Goal: Task Accomplishment & Management: Use online tool/utility

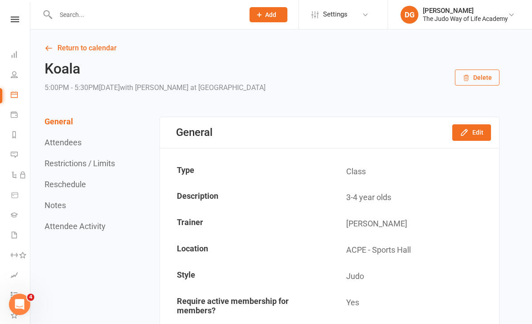
click at [125, 27] on div at bounding box center [140, 14] width 195 height 29
click at [131, 14] on input "text" at bounding box center [145, 14] width 185 height 12
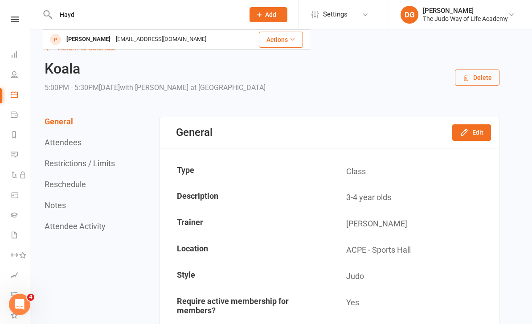
type input "Hayd"
click at [95, 39] on div "Hayden Wee" at bounding box center [88, 39] width 49 height 13
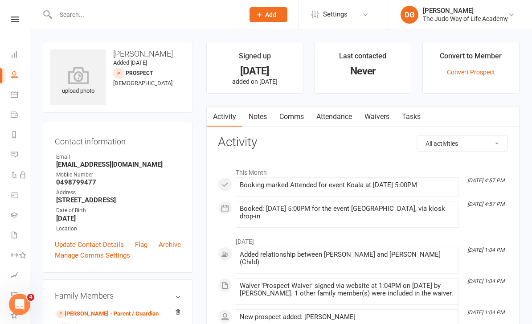
click at [473, 69] on link "Convert Prospect" at bounding box center [470, 72] width 48 height 7
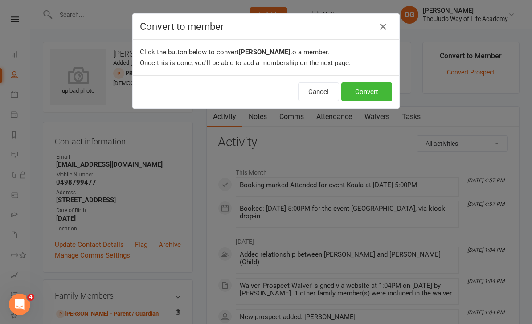
click at [372, 96] on button "Convert" at bounding box center [366, 91] width 51 height 19
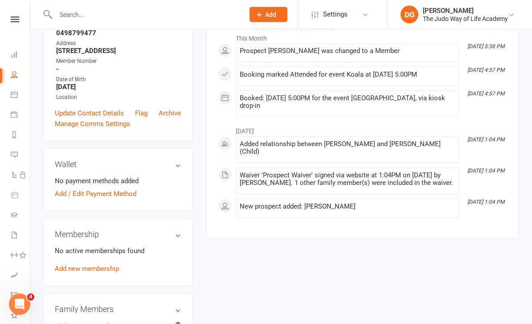
scroll to position [149, 0]
click at [101, 323] on link "Normann Wee - Parent / Guardian" at bounding box center [107, 326] width 102 height 9
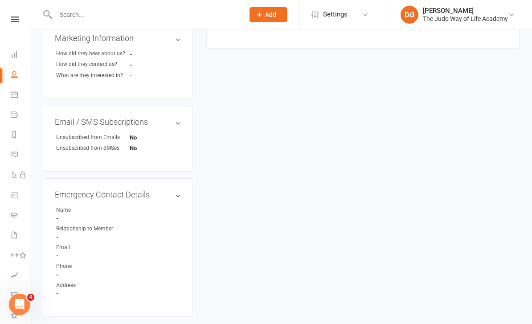
scroll to position [380, 0]
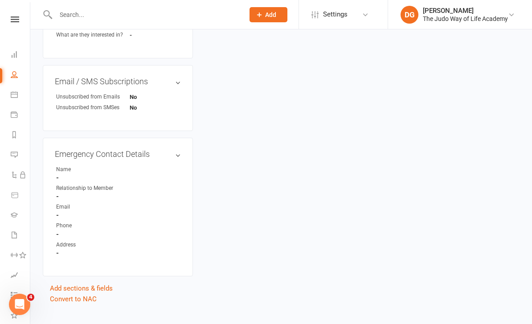
click at [89, 303] on link "Convert to NAC" at bounding box center [73, 299] width 47 height 8
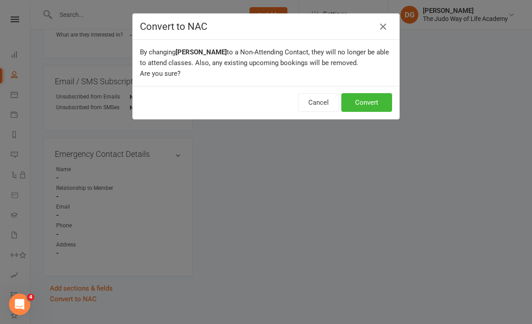
click at [369, 97] on button "Convert" at bounding box center [366, 102] width 51 height 19
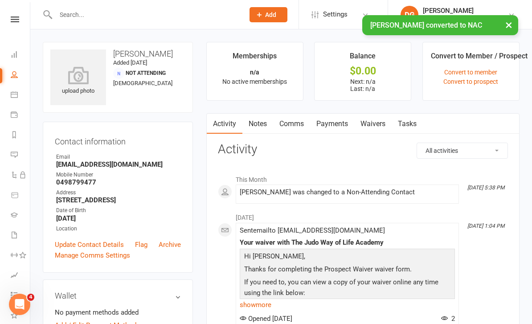
click at [371, 123] on link "Waivers" at bounding box center [372, 124] width 37 height 20
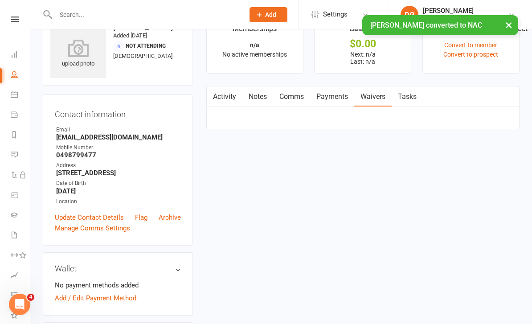
scroll to position [28, 0]
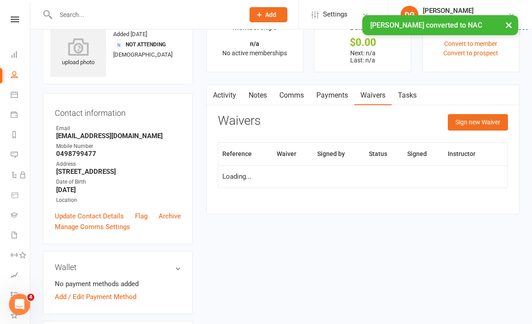
click at [478, 124] on button "Sign new Waiver" at bounding box center [477, 122] width 60 height 16
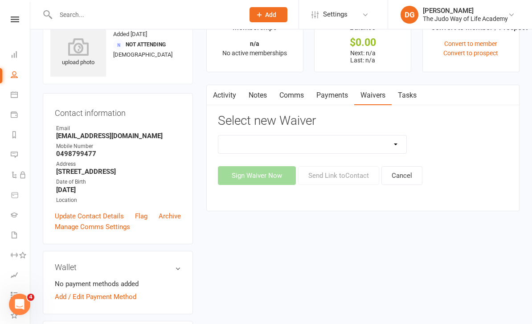
click at [395, 144] on select "Complimentary Membership Waiver Full Membership Waiver Recurring Casual Members…" at bounding box center [312, 144] width 188 height 18
select select "10662"
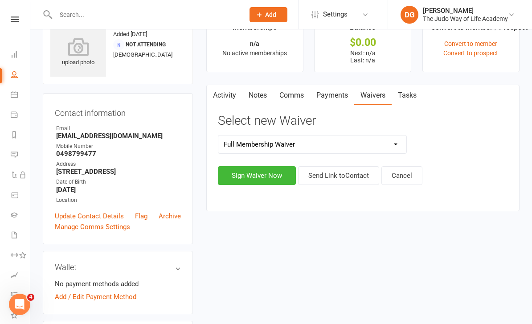
click at [267, 175] on button "Sign Waiver Now" at bounding box center [257, 175] width 78 height 19
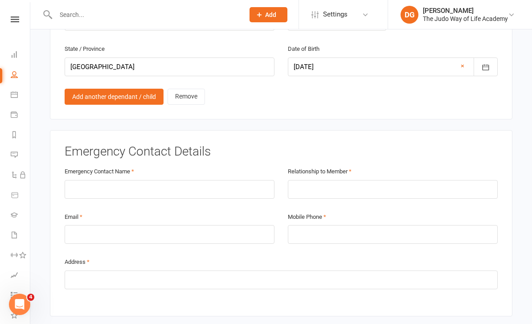
scroll to position [736, 0]
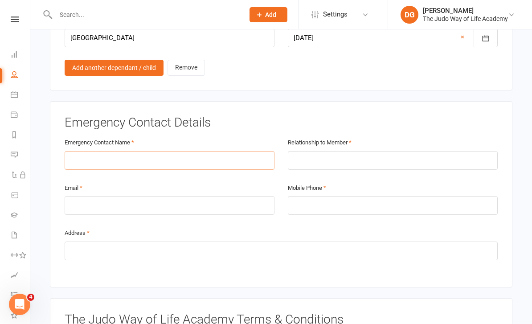
click at [147, 151] on input "text" at bounding box center [170, 160] width 210 height 19
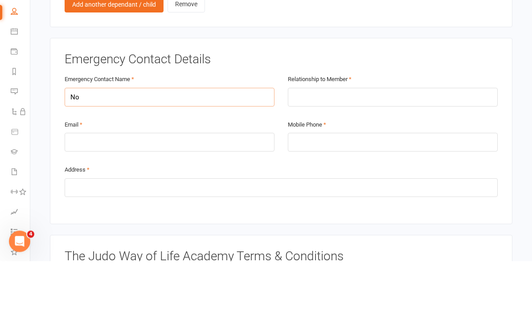
type input "N"
type input "Nayeon"
click at [363, 151] on input "text" at bounding box center [393, 160] width 210 height 19
type input "Mother"
click at [175, 196] on input "email" at bounding box center [170, 205] width 210 height 19
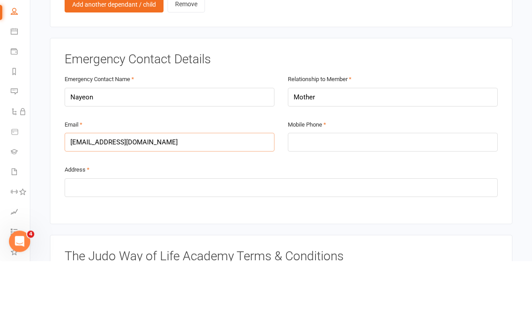
type input "calliayoo@hotmail.com"
click at [401, 196] on input "tel" at bounding box center [393, 205] width 210 height 19
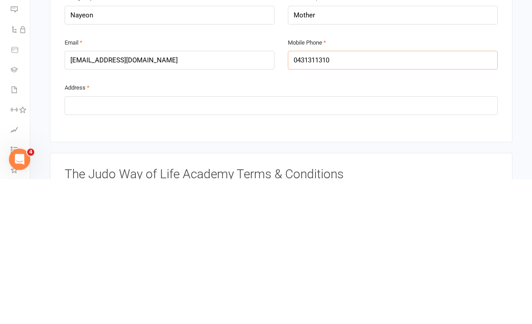
type input "0431311310"
click at [391, 241] on input "text" at bounding box center [281, 250] width 433 height 19
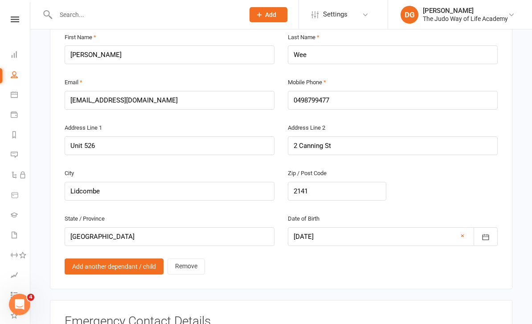
scroll to position [537, 0]
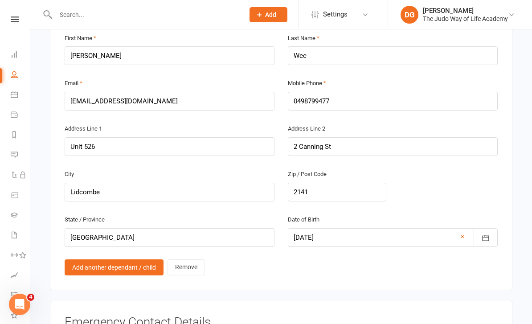
type input "Unit 526 2 canning st Lidcombe nsw 2141"
click at [430, 92] on input "0498799477" at bounding box center [393, 101] width 210 height 19
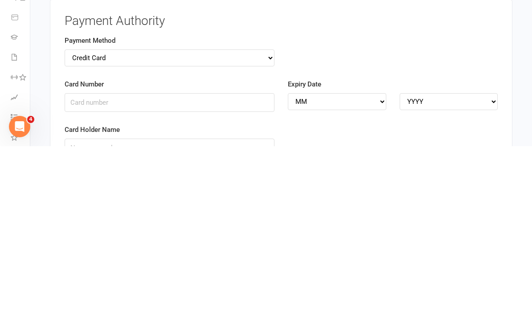
scroll to position [1590, 0]
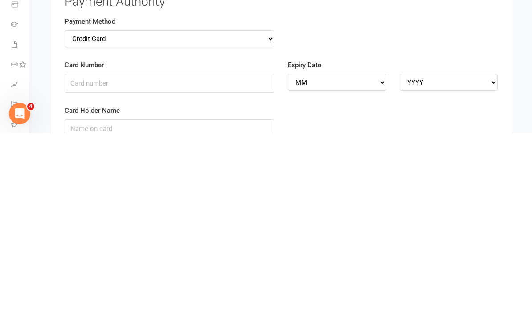
type input "0434425889"
click at [268, 221] on select "Credit Card Bank Account" at bounding box center [170, 229] width 210 height 17
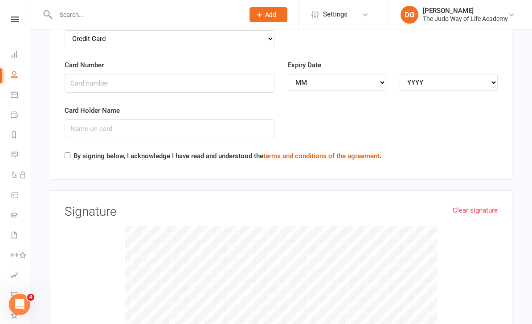
click at [231, 19] on input "text" at bounding box center [145, 14] width 185 height 12
click at [255, 22] on button "Add" at bounding box center [268, 14] width 38 height 15
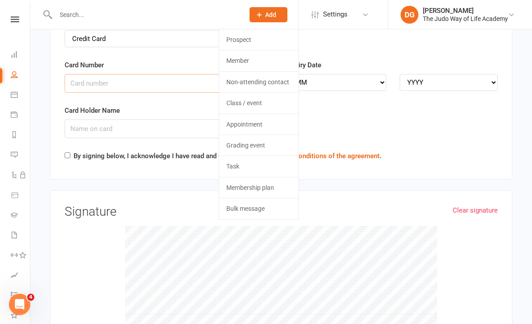
click at [154, 74] on input "Card Number" at bounding box center [170, 83] width 210 height 19
click at [357, 105] on div "Card Holder Name" at bounding box center [281, 127] width 446 height 45
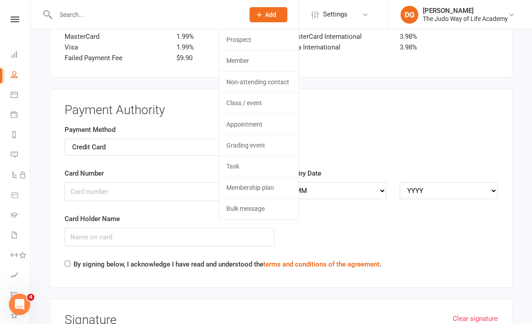
scroll to position [1672, 0]
click at [153, 139] on select "Credit Card Bank Account" at bounding box center [170, 147] width 210 height 17
select select "bank_account"
click at [130, 183] on input "BSB" at bounding box center [170, 192] width 210 height 19
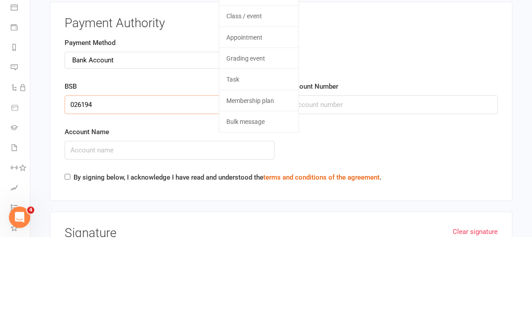
type input "026194"
click at [354, 183] on input "Account Number" at bounding box center [393, 192] width 210 height 19
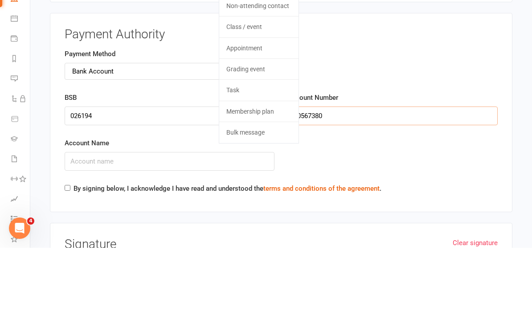
type input "10567380"
click at [377, 214] on div "Account Name" at bounding box center [281, 236] width 446 height 45
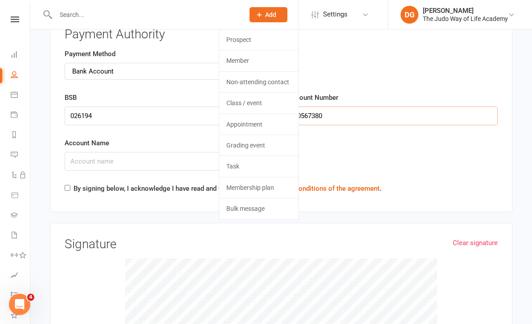
click at [393, 106] on input "10567380" at bounding box center [393, 115] width 210 height 19
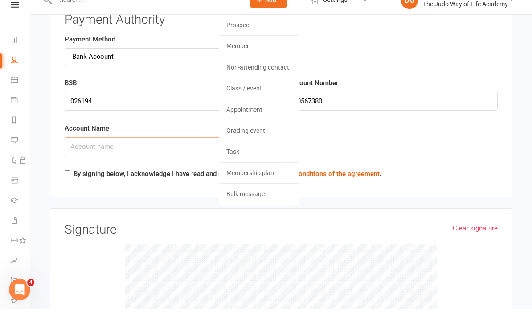
click at [143, 152] on input "Account Name" at bounding box center [170, 161] width 210 height 19
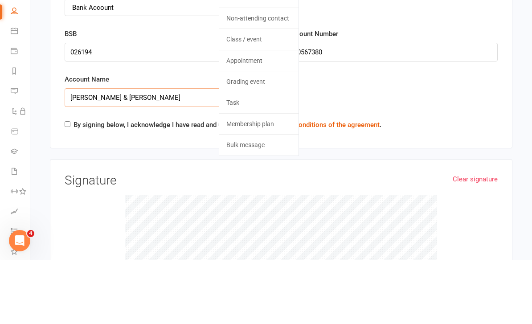
type input "Norman wee & nayeon yoo"
click at [70, 185] on input "By signing below, I acknowledge I have read and understood the terms and condit…" at bounding box center [68, 188] width 6 height 6
checkbox input "true"
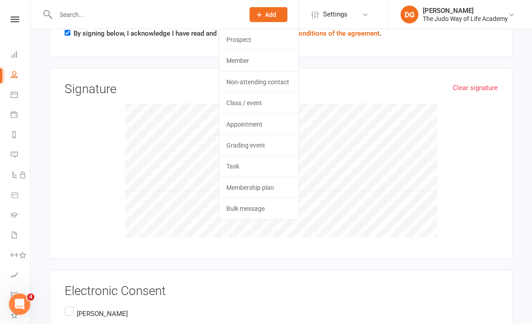
scroll to position [1919, 0]
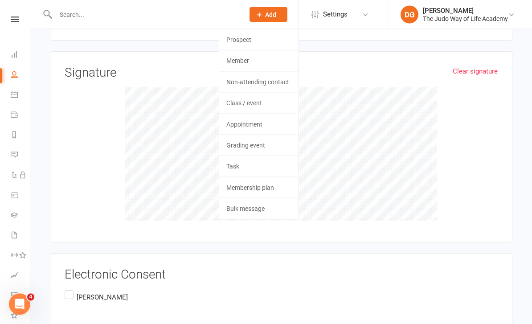
click at [74, 288] on label "Normann Wee" at bounding box center [96, 296] width 63 height 17
click at [70, 288] on input "Normann Wee" at bounding box center [68, 288] width 6 height 0
click at [496, 211] on div "Clear signature Signature" at bounding box center [281, 146] width 462 height 191
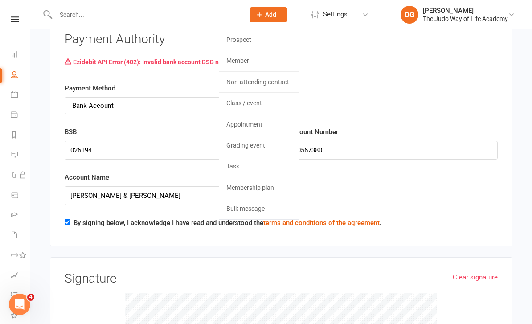
scroll to position [1742, 0]
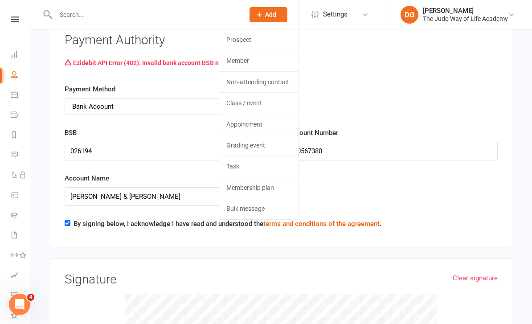
click at [280, 11] on button "Add" at bounding box center [268, 14] width 38 height 15
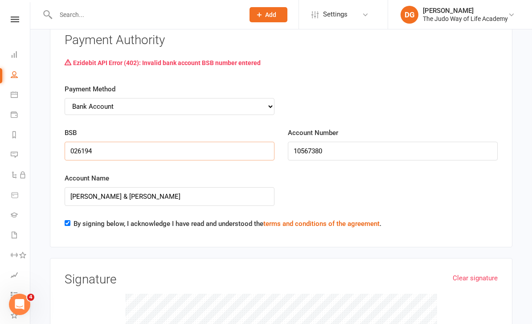
click at [126, 142] on input "026194" at bounding box center [170, 151] width 210 height 19
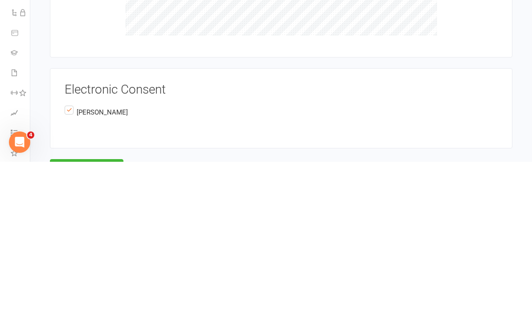
scroll to position [1997, 0]
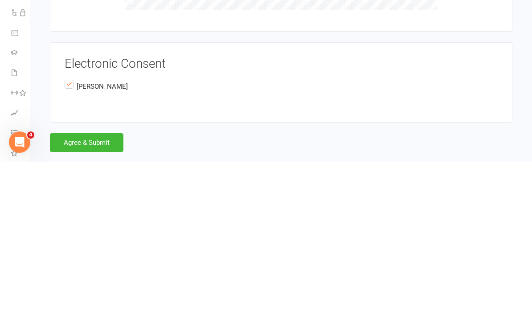
type input "062194"
click at [95, 295] on button "Agree & Submit" at bounding box center [86, 304] width 73 height 19
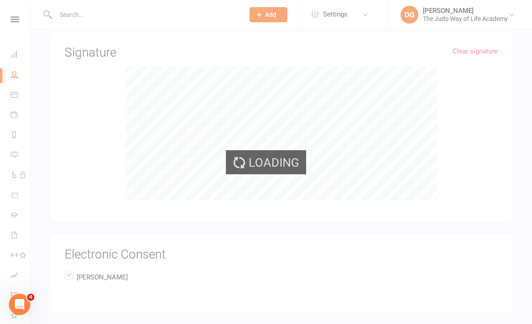
scroll to position [1939, 0]
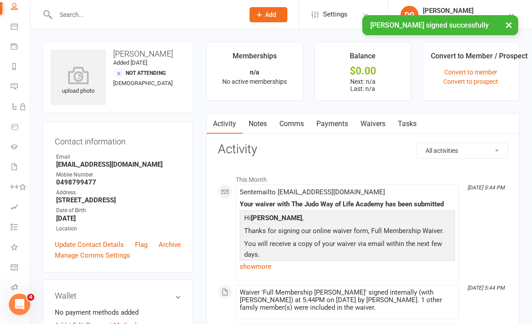
scroll to position [67, 0]
click at [16, 169] on icon at bounding box center [14, 167] width 7 height 7
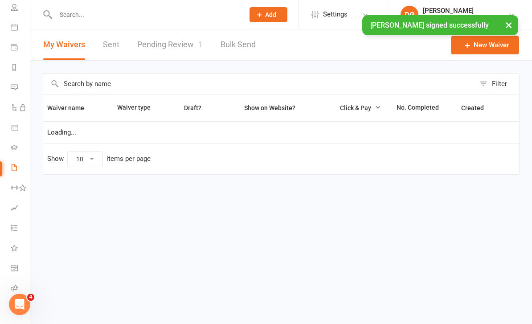
click at [170, 49] on link "Pending Review 1" at bounding box center [169, 44] width 65 height 31
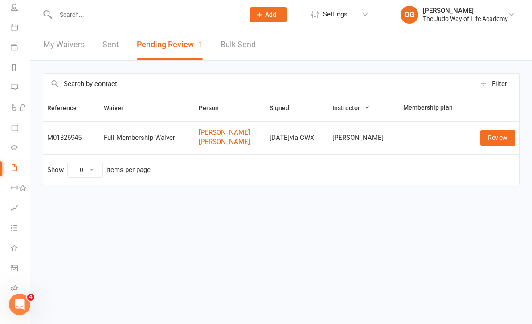
click at [501, 144] on link "Review" at bounding box center [497, 138] width 35 height 16
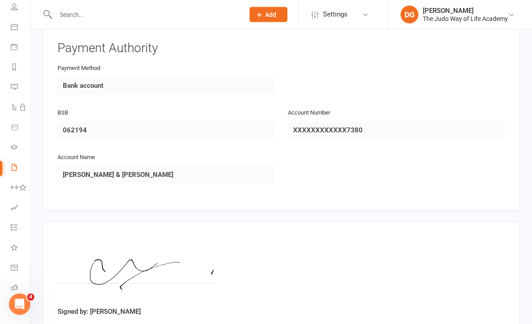
scroll to position [1210, 0]
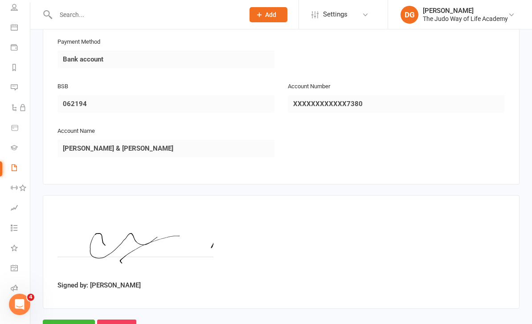
click at [66, 319] on input "Approve" at bounding box center [69, 328] width 52 height 19
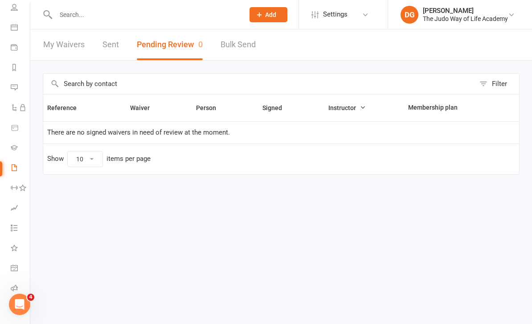
click at [122, 20] on input "text" at bounding box center [145, 14] width 185 height 12
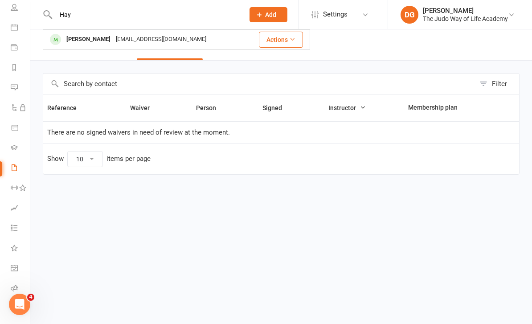
type input "Hay"
click at [97, 38] on div "Hayden Wee" at bounding box center [88, 39] width 49 height 13
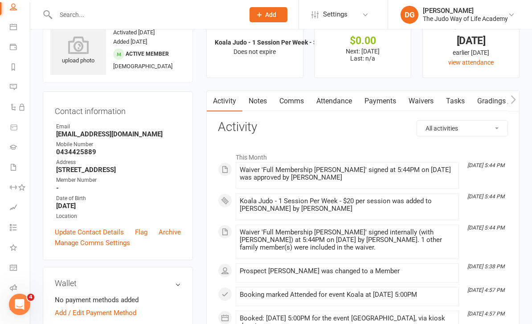
scroll to position [67, 1]
click at [16, 316] on link "Class check-in" at bounding box center [20, 309] width 20 height 20
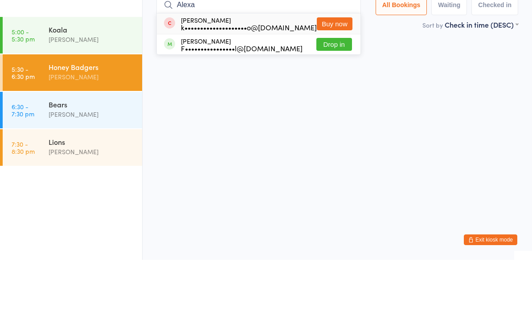
type input "Alexa"
click at [334, 102] on button "Drop in" at bounding box center [334, 108] width 36 height 13
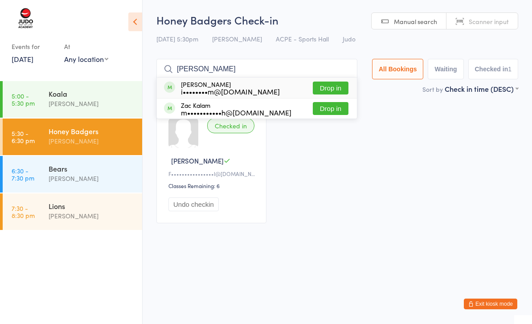
type input "[PERSON_NAME]"
click at [331, 90] on button "Drop in" at bounding box center [331, 87] width 36 height 13
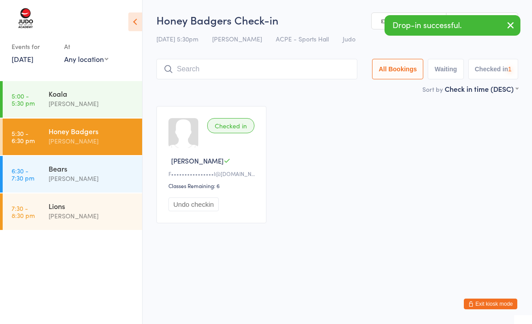
click at [294, 68] on input "search" at bounding box center [256, 69] width 201 height 20
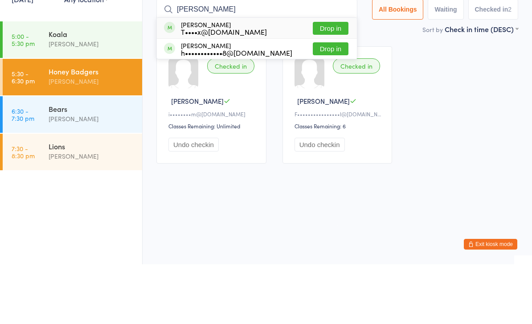
type input "[PERSON_NAME]"
click at [335, 81] on button "Drop in" at bounding box center [331, 87] width 36 height 13
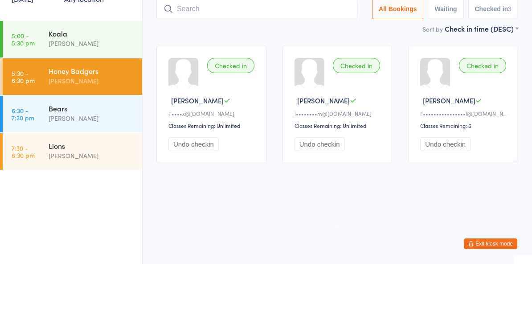
click at [224, 59] on input "search" at bounding box center [256, 69] width 201 height 20
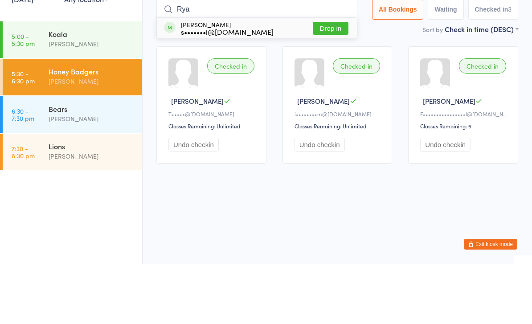
type input "Rya"
click at [326, 81] on button "Drop in" at bounding box center [331, 87] width 36 height 13
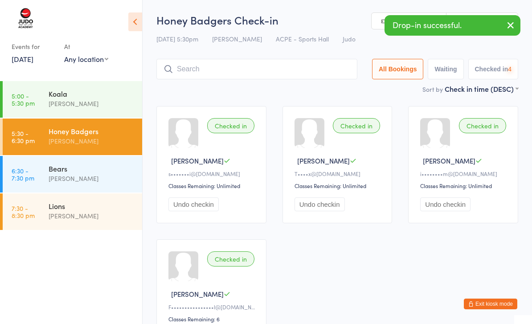
click at [236, 69] on input "search" at bounding box center [256, 69] width 201 height 20
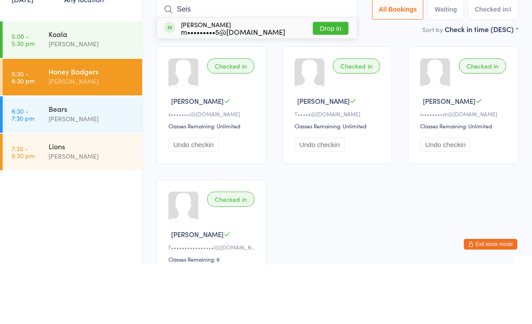
type input "Seis"
click at [333, 81] on button "Drop in" at bounding box center [331, 87] width 36 height 13
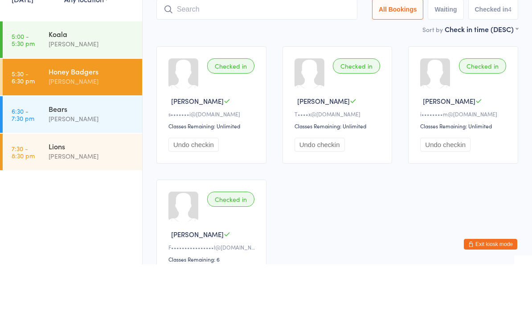
scroll to position [60, 0]
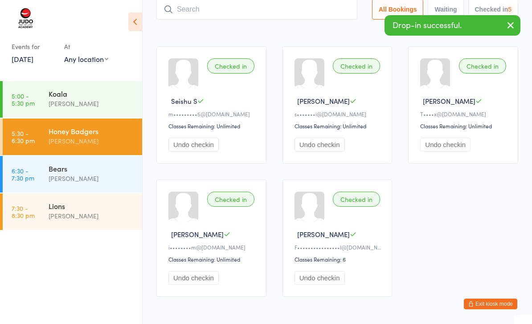
click at [283, 15] on input "search" at bounding box center [256, 9] width 201 height 20
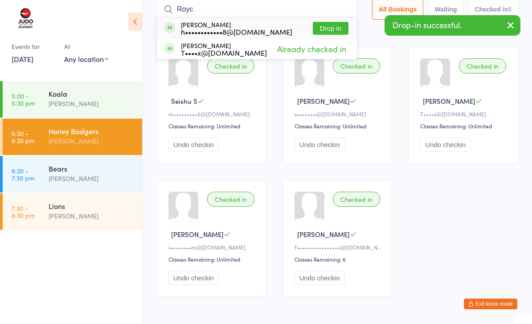
type input "Royc"
click at [333, 29] on button "Drop in" at bounding box center [331, 28] width 36 height 13
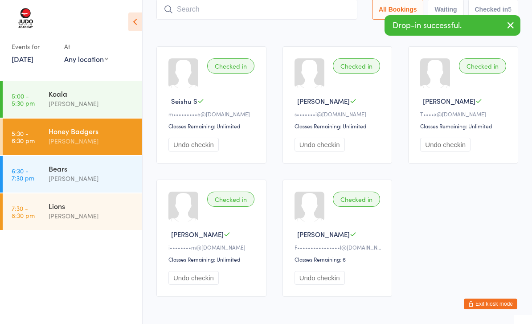
click at [286, 11] on input "search" at bounding box center [256, 9] width 201 height 20
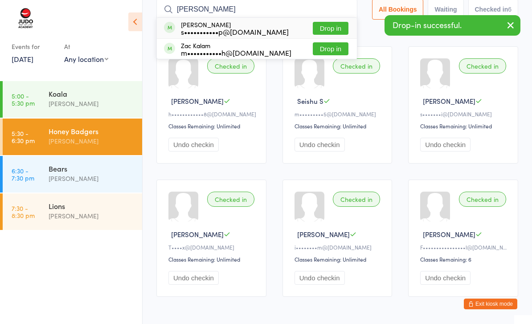
type input "Zayd"
click at [329, 30] on button "Drop in" at bounding box center [331, 28] width 36 height 13
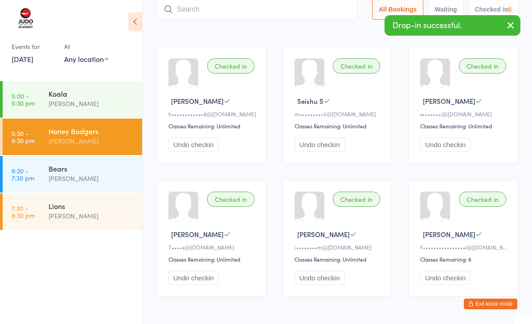
click at [280, 8] on input "search" at bounding box center [256, 9] width 201 height 20
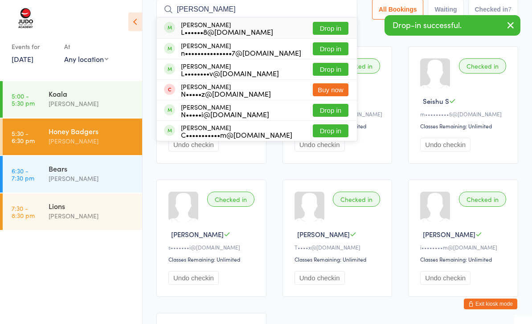
type input "Liam"
click at [331, 27] on button "Drop in" at bounding box center [331, 28] width 36 height 13
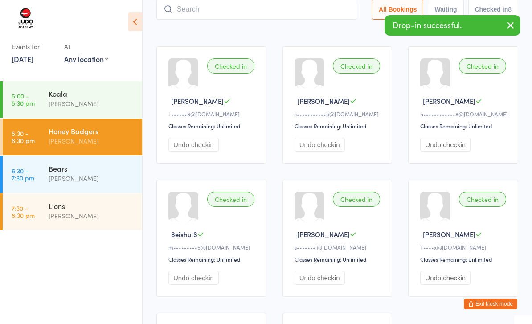
click at [301, 15] on input "search" at bounding box center [256, 9] width 201 height 20
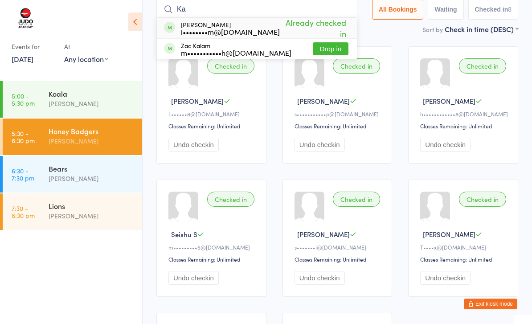
type input "K"
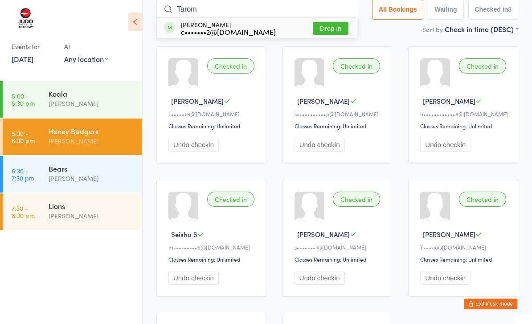
type input "Tarom"
click at [332, 28] on button "Drop in" at bounding box center [331, 28] width 36 height 13
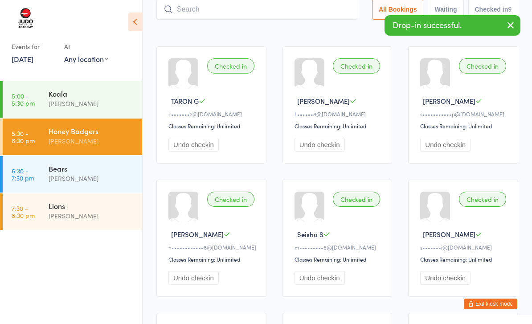
click at [291, 14] on input "search" at bounding box center [256, 9] width 201 height 20
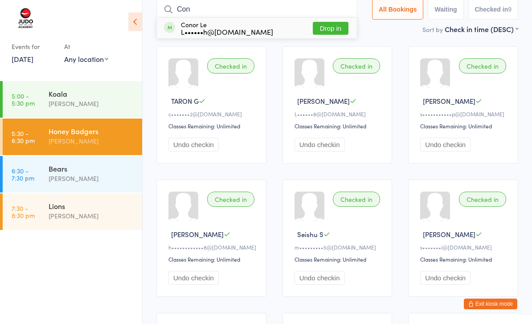
type input "Con"
click at [329, 30] on button "Drop in" at bounding box center [331, 28] width 36 height 13
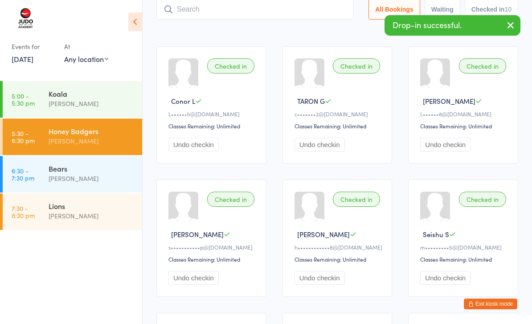
click at [300, 13] on input "search" at bounding box center [254, 9] width 197 height 20
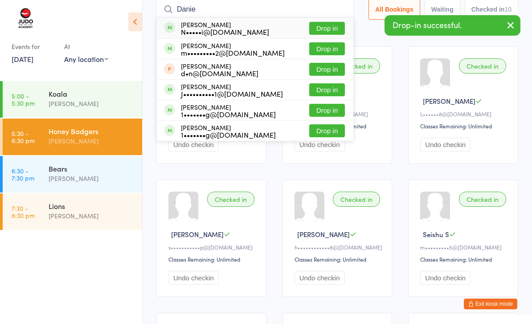
type input "Danie"
click at [324, 28] on button "Drop in" at bounding box center [327, 28] width 36 height 13
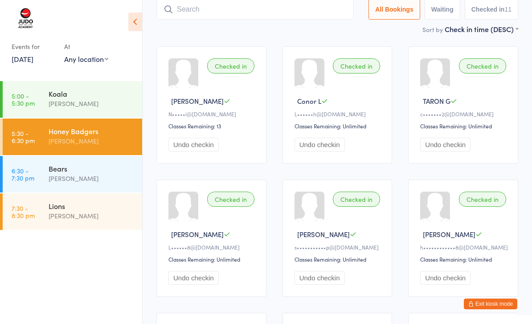
click at [498, 308] on button "Exit kiosk mode" at bounding box center [489, 303] width 53 height 11
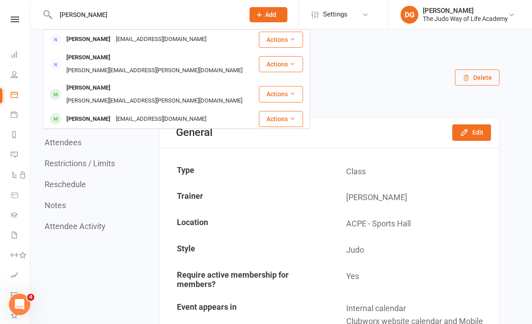
type input "[PERSON_NAME]"
click at [143, 94] on div "[PERSON_NAME][EMAIL_ADDRESS][PERSON_NAME][DOMAIN_NAME]" at bounding box center [154, 100] width 181 height 13
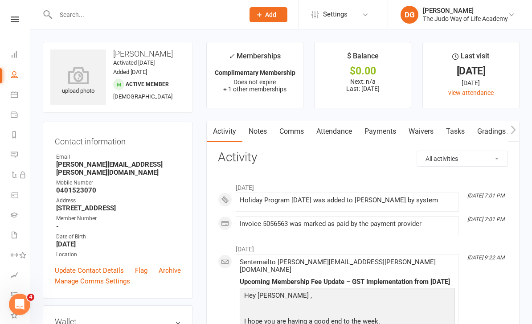
click at [156, 19] on input "text" at bounding box center [145, 14] width 185 height 12
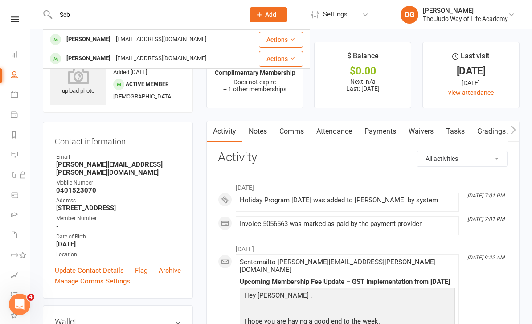
type input "Seb"
click at [107, 59] on div "Sebastian Bonett" at bounding box center [88, 58] width 49 height 13
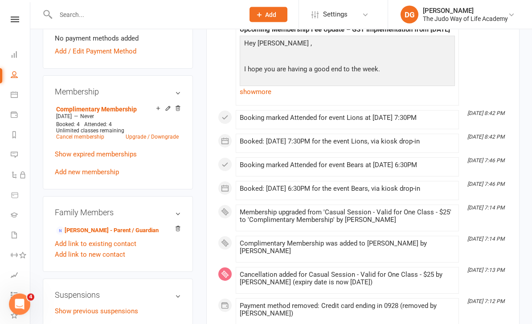
scroll to position [292, 0]
click at [100, 235] on link "Tim Bonett - Parent / Guardian" at bounding box center [107, 230] width 102 height 9
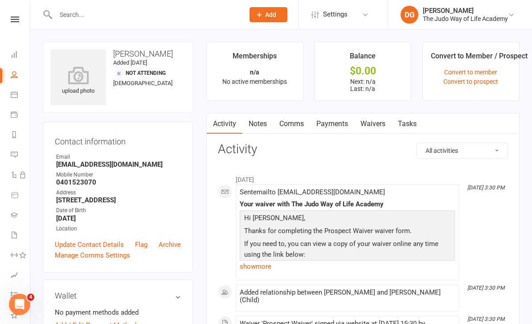
click at [379, 126] on link "Waivers" at bounding box center [372, 124] width 37 height 20
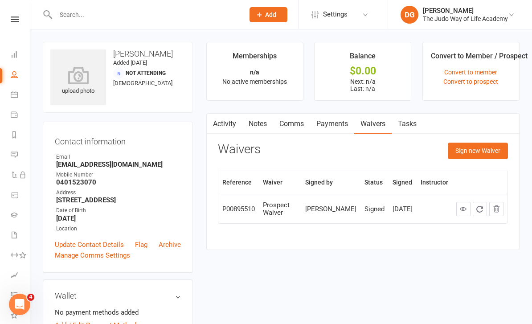
click at [484, 150] on button "Sign new Waiver" at bounding box center [477, 150] width 60 height 16
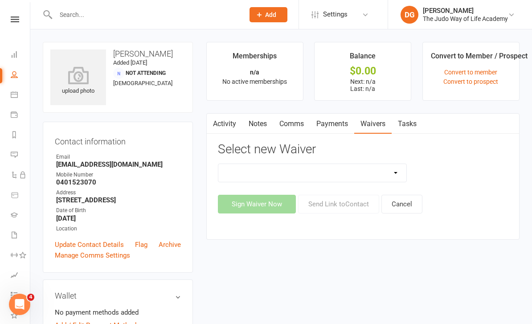
click at [381, 166] on select "Complimentary Membership Waiver Full Membership Waiver Recurring Casual Members…" at bounding box center [312, 173] width 188 height 18
select select "10689"
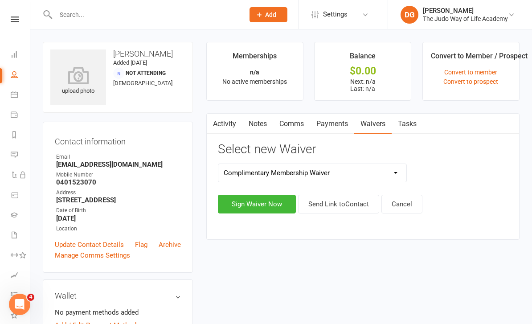
click at [267, 206] on button "Sign Waiver Now" at bounding box center [257, 204] width 78 height 19
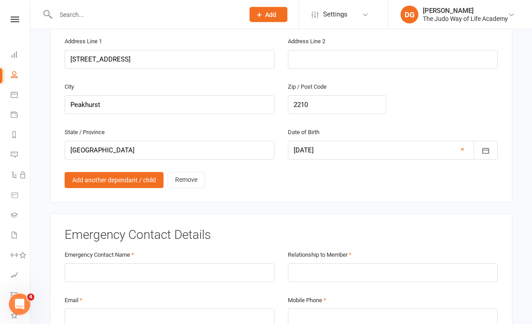
click at [133, 172] on link "Add another dependant / child" at bounding box center [114, 180] width 99 height 16
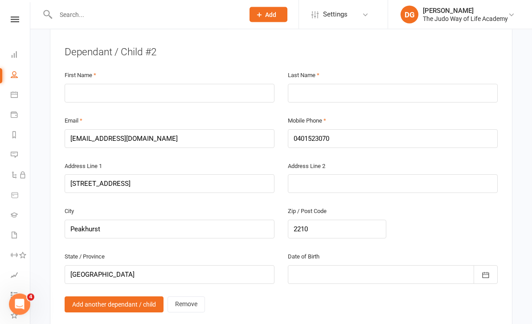
scroll to position [811, 0]
click at [89, 83] on input "text" at bounding box center [170, 92] width 210 height 19
type input "Nicholas"
click at [339, 69] on div "Last Name" at bounding box center [393, 85] width 210 height 33
click at [382, 83] on input "text" at bounding box center [393, 92] width 210 height 19
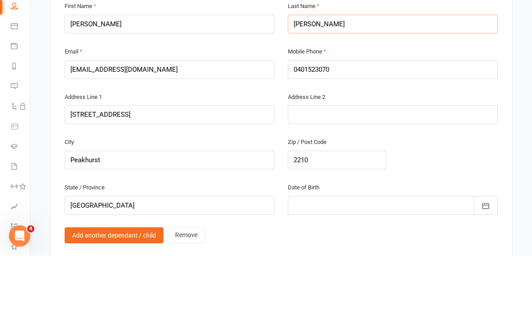
type input "Bonett"
click at [96, 129] on input "Timbonett@hotmail.com" at bounding box center [170, 138] width 210 height 19
click at [144, 129] on input "Tim@hotmail.com" at bounding box center [170, 138] width 210 height 19
type input "T"
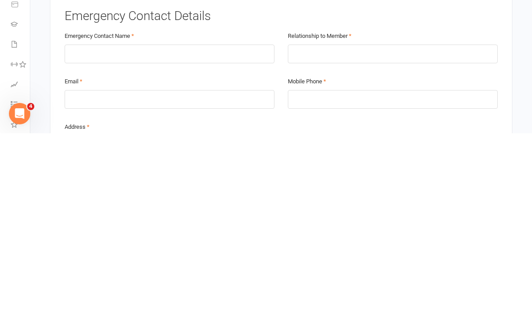
scroll to position [964, 0]
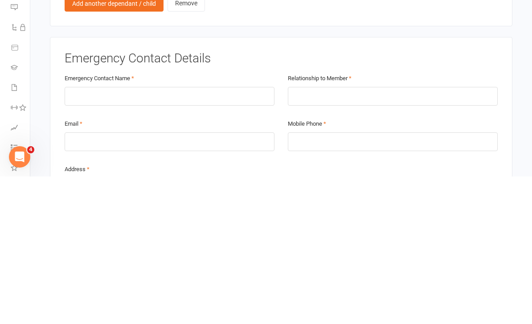
type input "Timothy.bonett@gmail.com"
click at [226, 234] on input "text" at bounding box center [170, 243] width 210 height 19
type input "Tim bonett"
click at [345, 234] on input "text" at bounding box center [393, 243] width 210 height 19
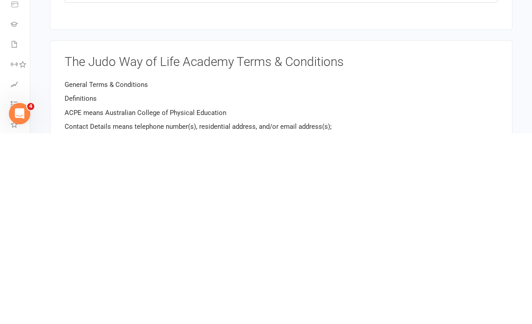
scroll to position [1116, 0]
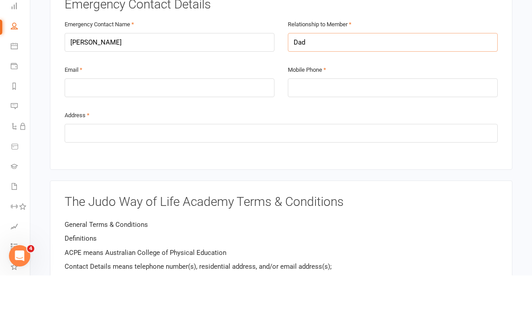
type input "Dad"
click at [210, 127] on input "email" at bounding box center [170, 136] width 210 height 19
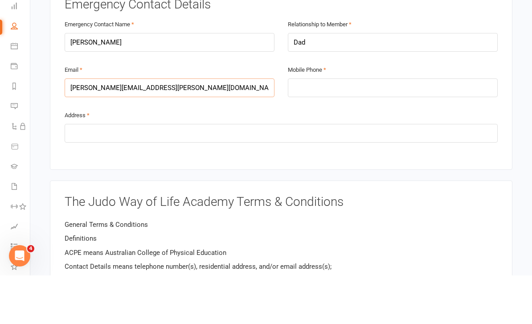
type input "[PERSON_NAME][EMAIL_ADDRESS][PERSON_NAME][DOMAIN_NAME]"
click at [392, 127] on input "tel" at bounding box center [393, 136] width 210 height 19
type input "0401523070"
click at [117, 172] on input "text" at bounding box center [281, 181] width 433 height 19
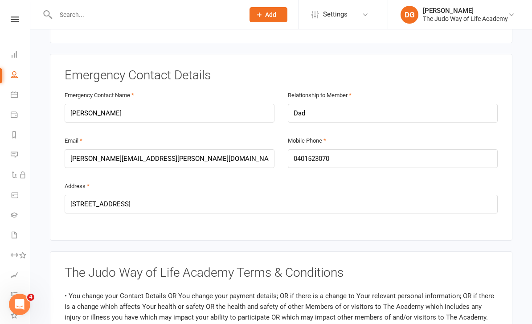
scroll to position [241, 0]
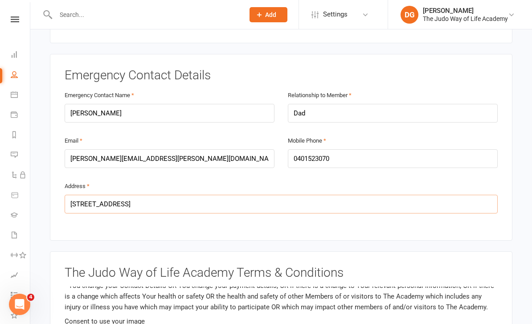
type input "2 meadowland road peakhurst nsw 2210"
click at [447, 35] on main "The Judo Way of Life Academy 0432519355 p: 0432519355 info@thejudowayoflife.com…" at bounding box center [281, 76] width 476 height 2173
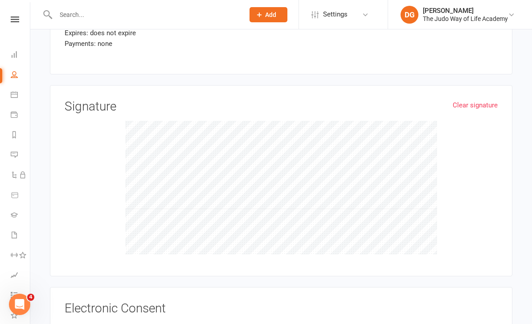
scroll to position [1860, 0]
click at [484, 100] on link "Clear signature" at bounding box center [474, 105] width 45 height 11
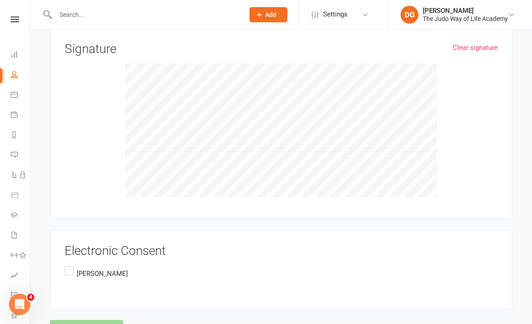
click at [71, 264] on label "[PERSON_NAME]" at bounding box center [96, 272] width 63 height 17
click at [70, 264] on input "[PERSON_NAME]" at bounding box center [68, 264] width 6 height 0
click at [103, 320] on button "Agree & Submit" at bounding box center [86, 329] width 73 height 19
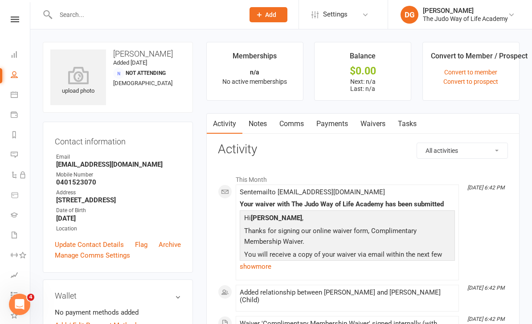
click at [159, 20] on input "text" at bounding box center [145, 14] width 185 height 12
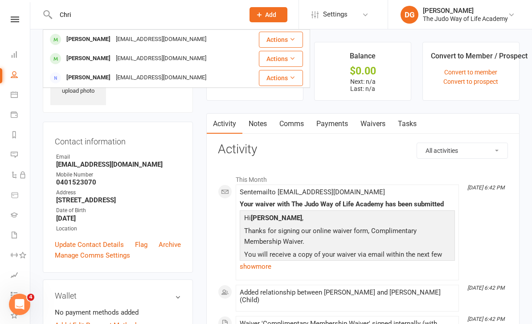
type input "Chri"
click at [114, 40] on div "Christobellam@gmail.com" at bounding box center [161, 39] width 96 height 13
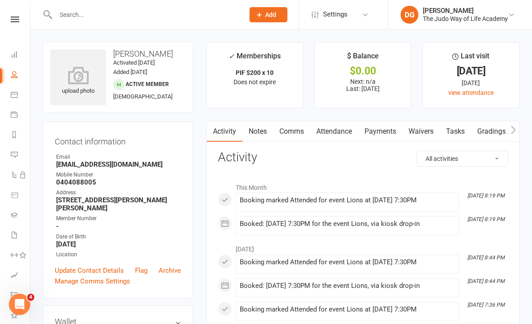
click at [427, 129] on link "Waivers" at bounding box center [420, 131] width 37 height 20
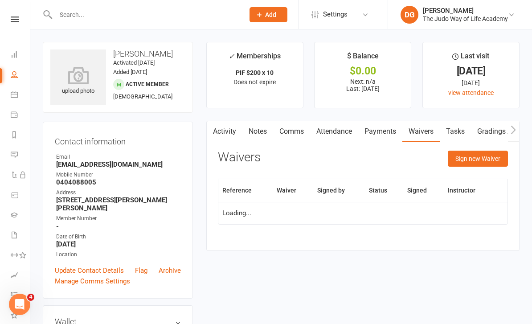
scroll to position [28, 0]
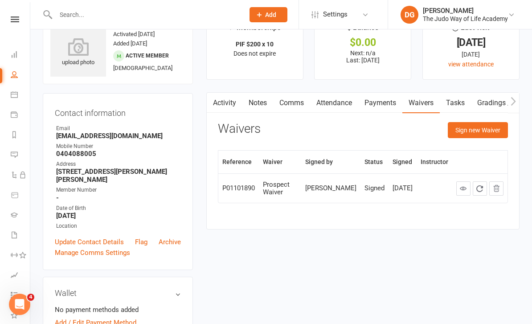
click at [478, 128] on button "Sign new Waiver" at bounding box center [477, 130] width 60 height 16
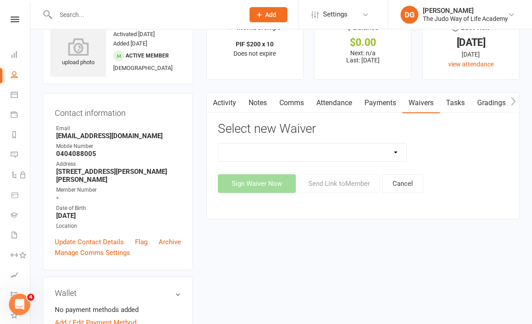
click at [345, 152] on select "Complimentary Membership Waiver Full Membership Waiver Prospect Waiver Recurrin…" at bounding box center [312, 152] width 188 height 18
select select "10689"
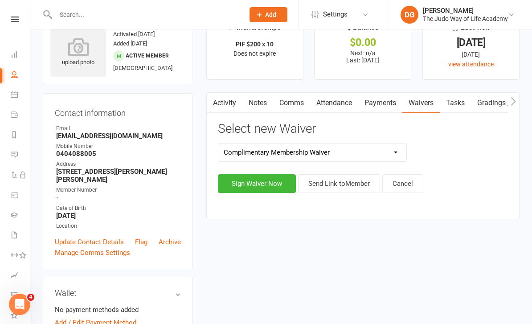
click at [257, 183] on button "Sign Waiver Now" at bounding box center [257, 183] width 78 height 19
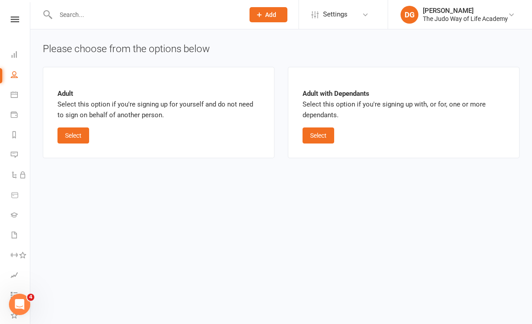
click at [320, 133] on button "Select" at bounding box center [318, 135] width 32 height 16
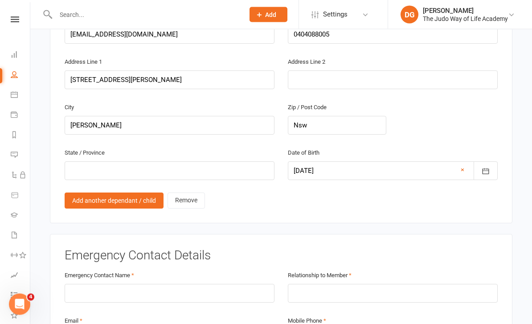
click at [120, 193] on link "Add another dependant / child" at bounding box center [114, 201] width 99 height 16
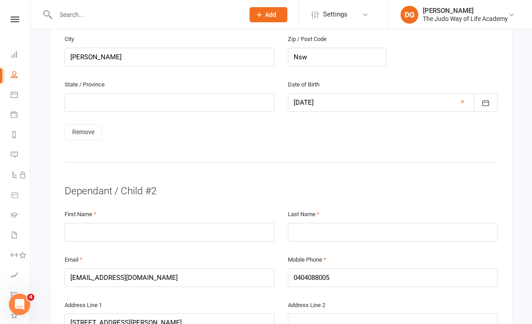
scroll to position [768, 0]
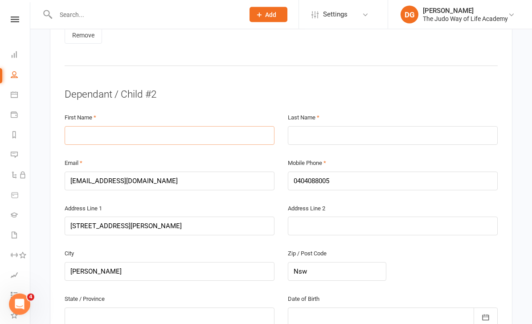
click at [221, 126] on input "text" at bounding box center [170, 135] width 210 height 19
type input "Noa"
click at [399, 126] on input "text" at bounding box center [393, 135] width 210 height 19
type input "Lam"
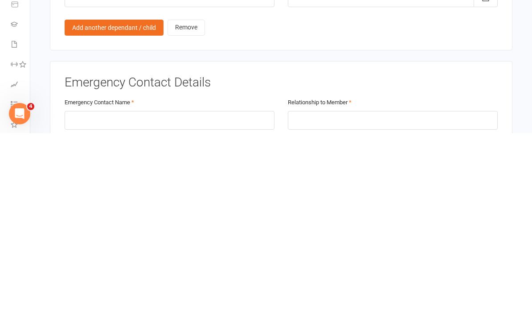
scroll to position [945, 0]
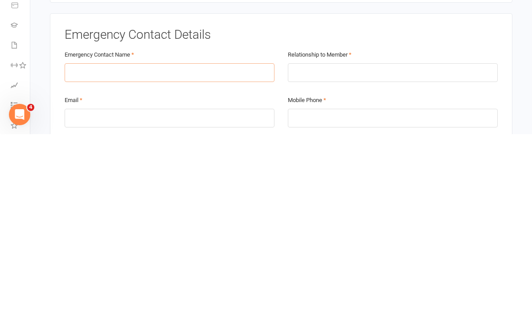
click at [209, 253] on input "text" at bounding box center [170, 262] width 210 height 19
type input "Chris Lam"
click at [367, 253] on input "text" at bounding box center [393, 262] width 210 height 19
type input "Father"
click at [195, 298] on input "email" at bounding box center [170, 307] width 210 height 19
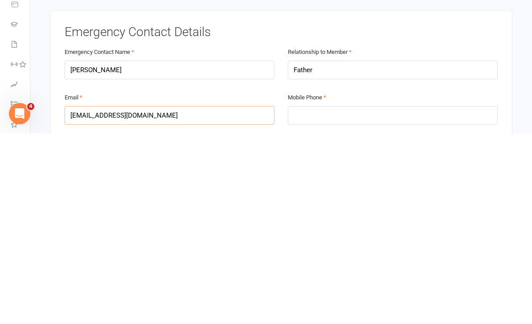
scroll to position [958, 0]
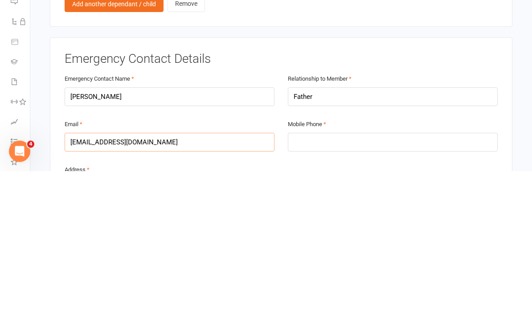
type input "christobellam@gmail.com"
click at [376, 286] on input "tel" at bounding box center [393, 295] width 210 height 19
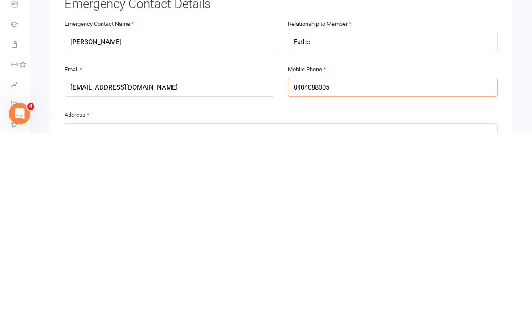
scroll to position [978, 0]
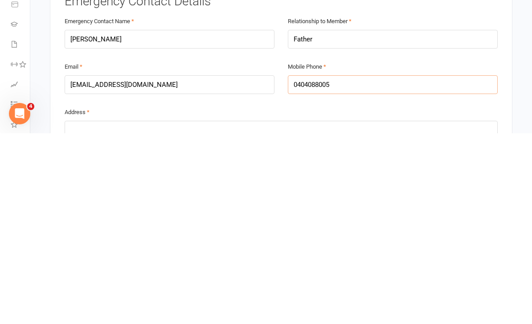
type input "0404088005"
click at [381, 311] on input "text" at bounding box center [281, 320] width 433 height 19
type input "2 mount William st Gordon 2072"
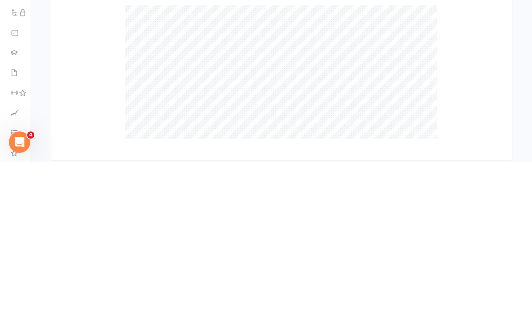
scroll to position [1947, 0]
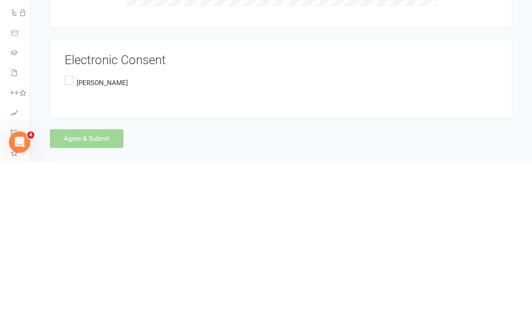
click at [88, 239] on p "Chris Lam" at bounding box center [102, 244] width 51 height 11
click at [70, 236] on input "Chris Lam" at bounding box center [68, 236] width 6 height 0
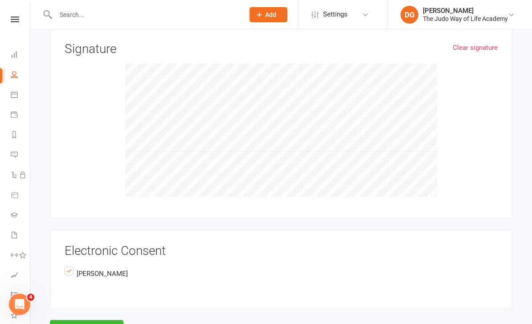
click at [109, 320] on button "Agree & Submit" at bounding box center [86, 329] width 73 height 19
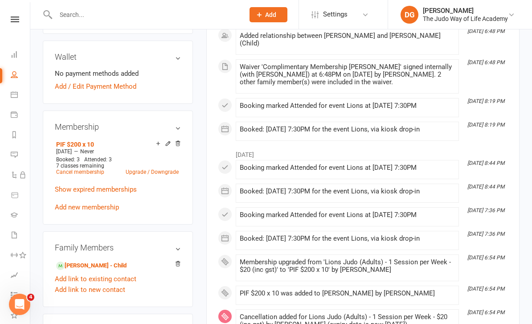
scroll to position [256, 0]
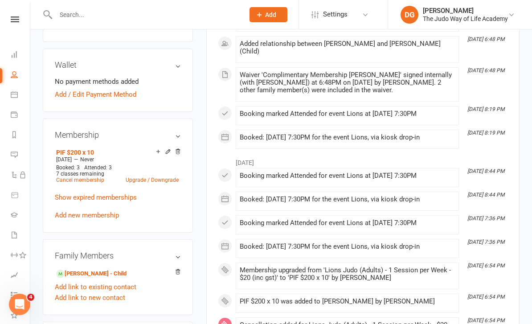
click at [9, 234] on li "Waivers 2" at bounding box center [15, 236] width 30 height 20
click at [16, 236] on icon at bounding box center [14, 234] width 7 height 7
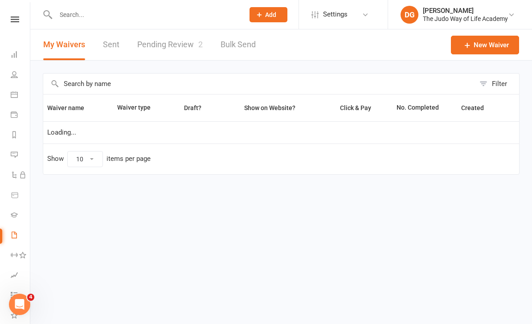
click at [186, 44] on link "Pending Review 2" at bounding box center [169, 44] width 65 height 31
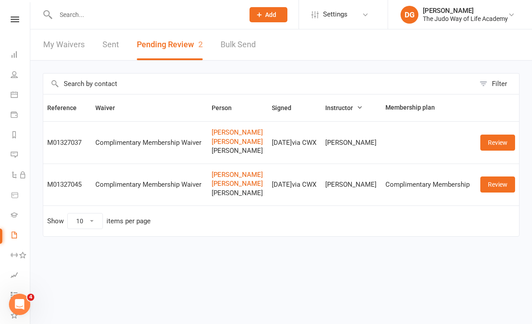
click at [502, 216] on td "Show 10 25 50 100 items per page" at bounding box center [280, 220] width 475 height 31
click at [496, 191] on link "Review" at bounding box center [497, 184] width 35 height 16
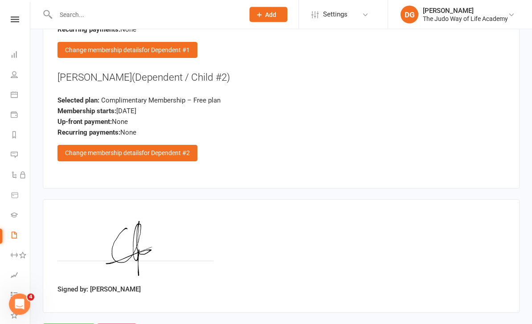
scroll to position [1440, 0]
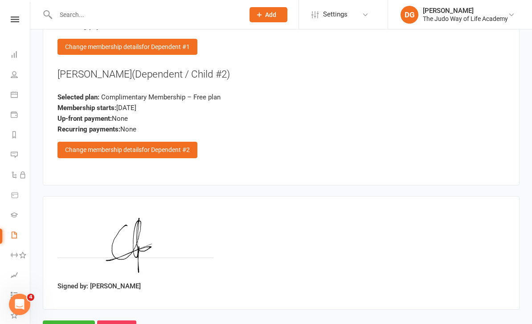
click at [157, 146] on span "for Dependent #2" at bounding box center [166, 149] width 48 height 7
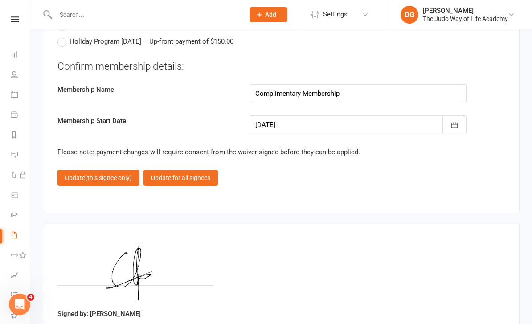
scroll to position [1566, 0]
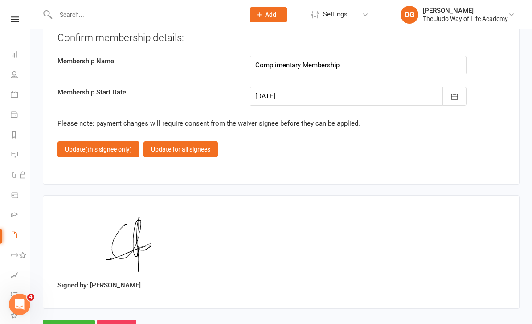
click at [79, 319] on input "Approve" at bounding box center [69, 328] width 52 height 19
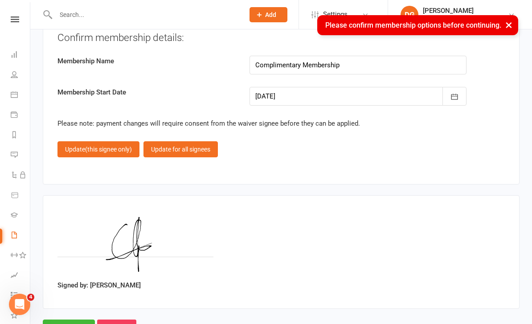
click at [121, 319] on input "Reject" at bounding box center [116, 328] width 39 height 19
click at [120, 319] on input "Reject" at bounding box center [116, 328] width 39 height 19
click at [502, 27] on button "×" at bounding box center [508, 24] width 16 height 19
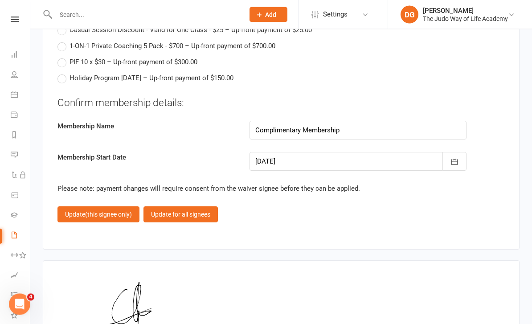
scroll to position [1501, 0]
click at [113, 211] on span "(this signee only)" at bounding box center [108, 214] width 47 height 7
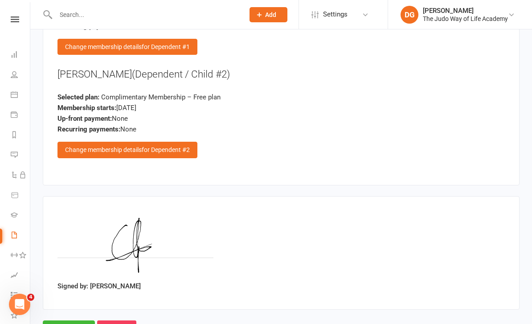
click at [71, 320] on input "Approve" at bounding box center [69, 329] width 52 height 19
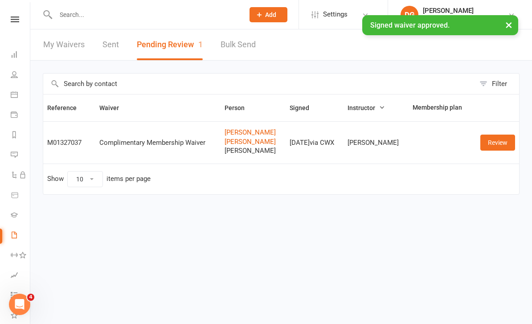
click at [134, 20] on input "text" at bounding box center [145, 14] width 185 height 12
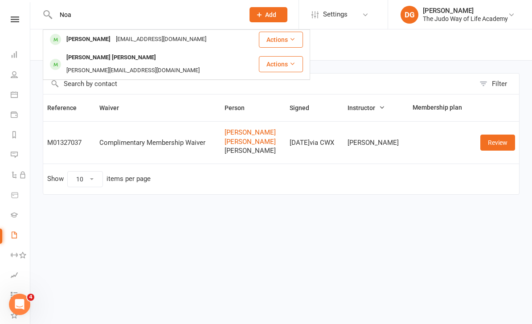
type input "Noa"
click at [115, 42] on div "Christobellam@gmail.com" at bounding box center [161, 39] width 96 height 13
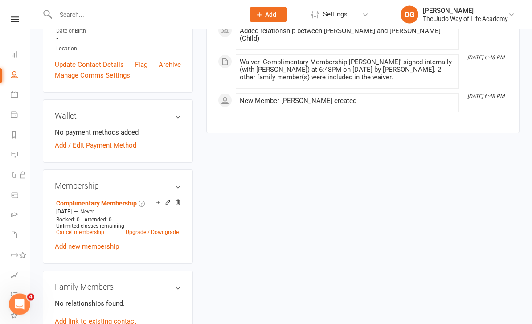
scroll to position [223, 0]
click at [165, 199] on icon at bounding box center [168, 202] width 6 height 6
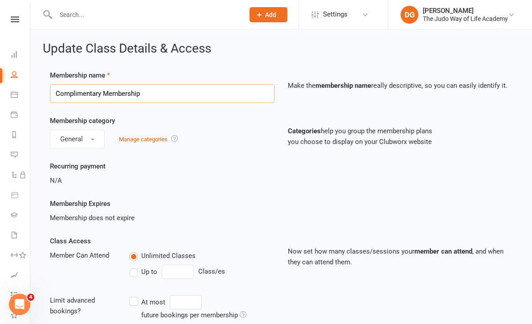
click at [221, 98] on input "Complimentary Membership" at bounding box center [162, 93] width 224 height 19
type input "C"
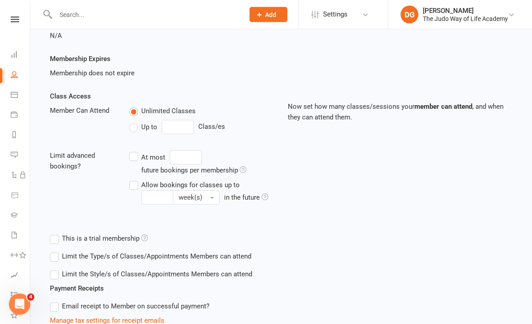
scroll to position [144, 0]
type input "PIF 200 x 10"
click at [134, 131] on label "Up to" at bounding box center [143, 127] width 28 height 11
click at [134, 122] on input "Up to" at bounding box center [132, 122] width 6 height 0
type input "0"
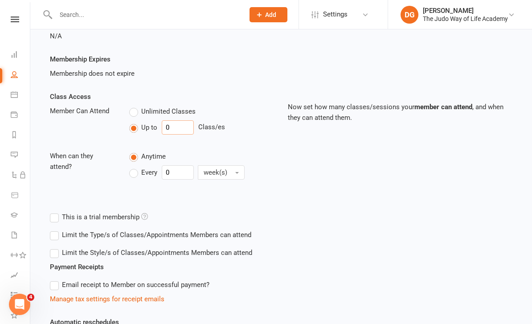
click at [176, 132] on input "0" at bounding box center [178, 127] width 32 height 14
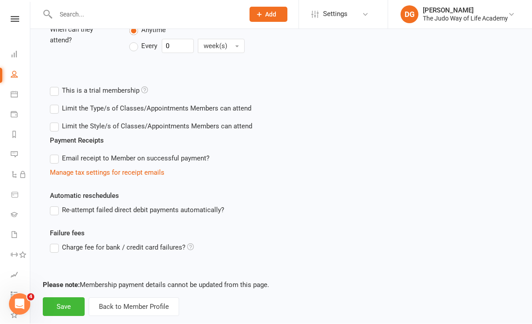
type input "10"
click at [60, 313] on button "Save" at bounding box center [64, 306] width 42 height 19
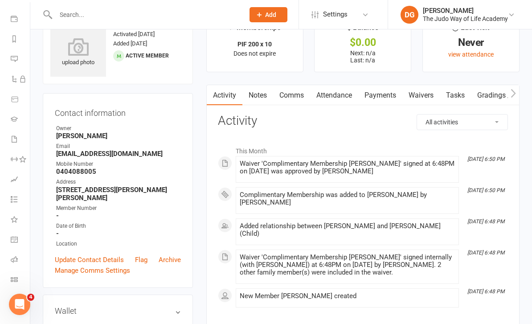
scroll to position [96, 0]
click at [12, 281] on icon at bounding box center [14, 279] width 7 height 7
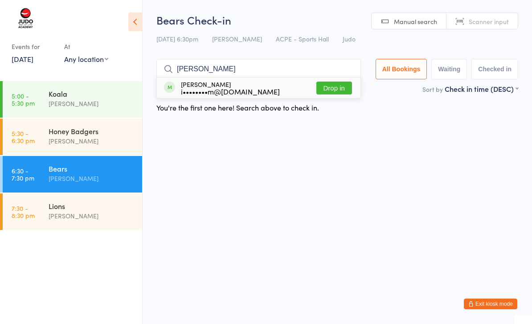
type input "Ty"
click at [308, 81] on div "Tyler Bell i••••••••m@hotmail.com Drop in" at bounding box center [258, 87] width 203 height 20
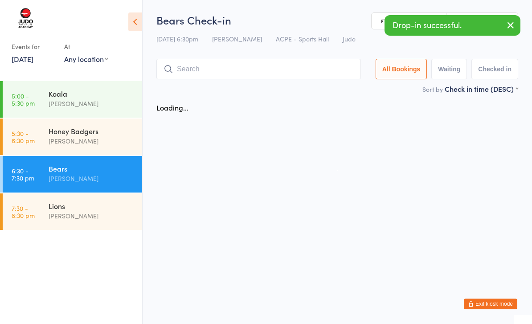
click at [270, 68] on input "search" at bounding box center [258, 69] width 204 height 20
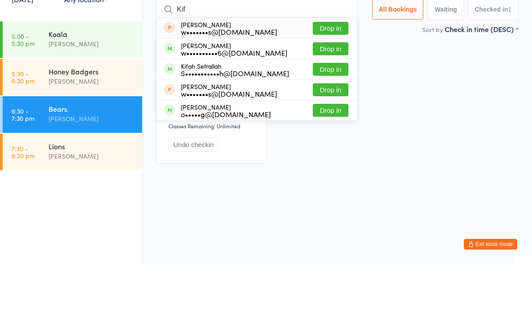
type input "Kif"
click at [334, 122] on button "Drop in" at bounding box center [331, 128] width 36 height 13
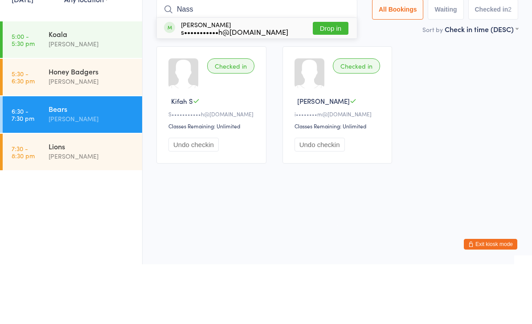
type input "Nass"
click at [333, 81] on button "Drop in" at bounding box center [331, 87] width 36 height 13
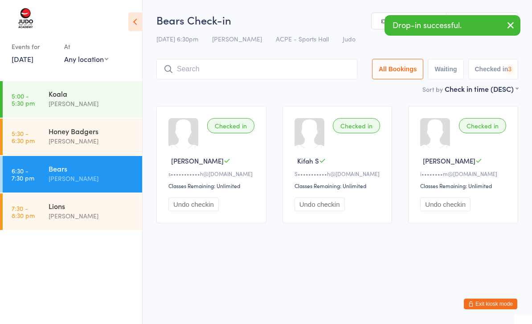
click at [248, 68] on input "search" at bounding box center [256, 69] width 201 height 20
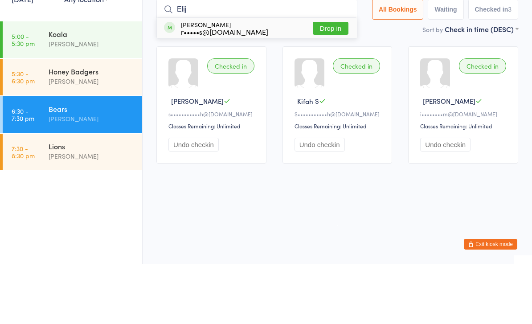
type input "Elij"
click at [333, 81] on button "Drop in" at bounding box center [331, 87] width 36 height 13
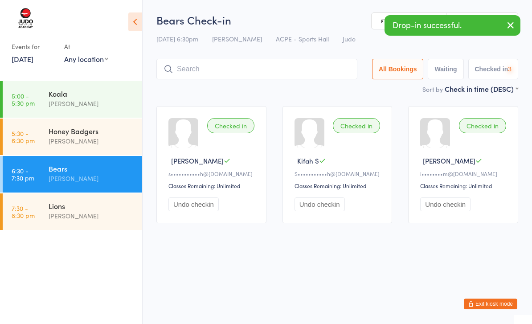
click at [227, 72] on input "search" at bounding box center [256, 69] width 201 height 20
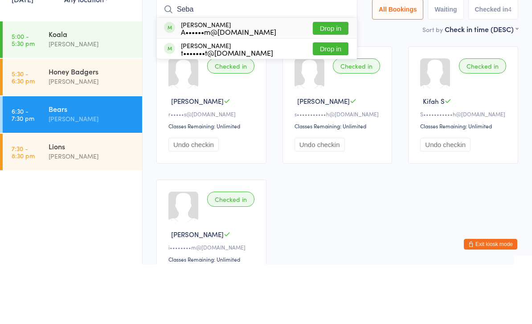
type input "Seba"
click at [328, 81] on button "Drop in" at bounding box center [331, 87] width 36 height 13
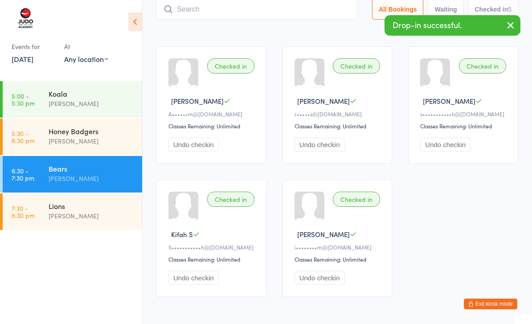
click at [298, 9] on input "search" at bounding box center [256, 9] width 201 height 20
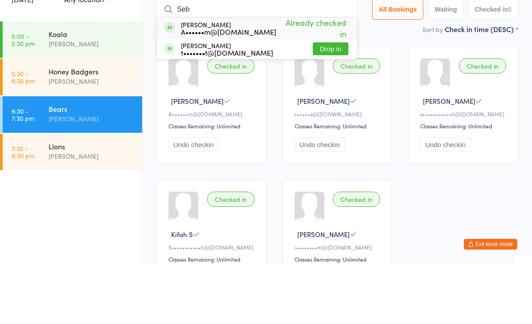
type input "Seb"
click at [329, 102] on button "Drop in" at bounding box center [331, 108] width 36 height 13
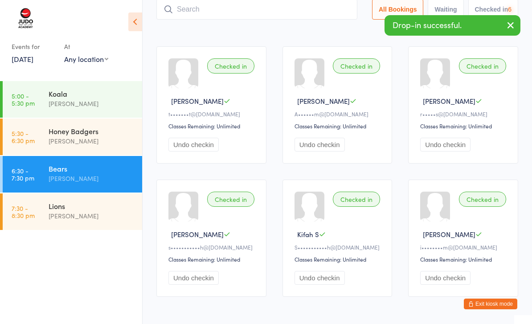
click at [287, 13] on input "search" at bounding box center [256, 9] width 201 height 20
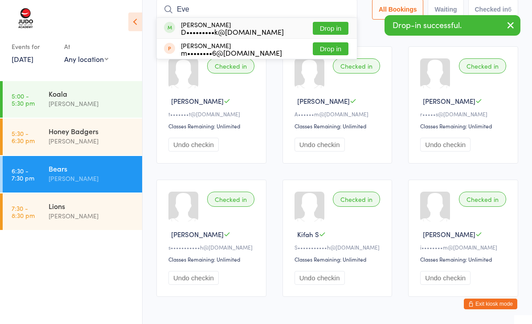
type input "Eve"
click at [338, 30] on button "Drop in" at bounding box center [331, 28] width 36 height 13
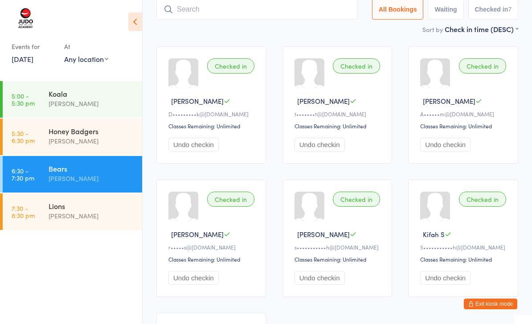
click at [300, 9] on input "search" at bounding box center [256, 9] width 201 height 20
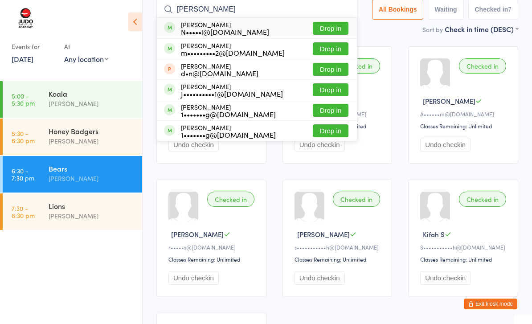
type input "[PERSON_NAME]"
click at [336, 94] on button "Drop in" at bounding box center [331, 89] width 36 height 13
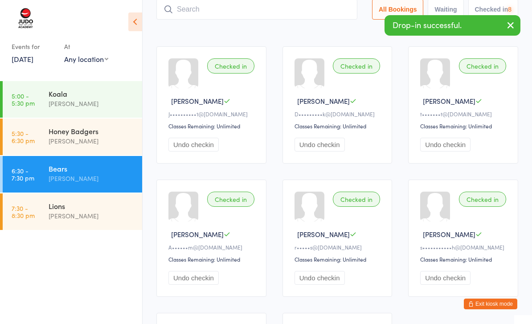
click at [324, 16] on input "search" at bounding box center [256, 9] width 201 height 20
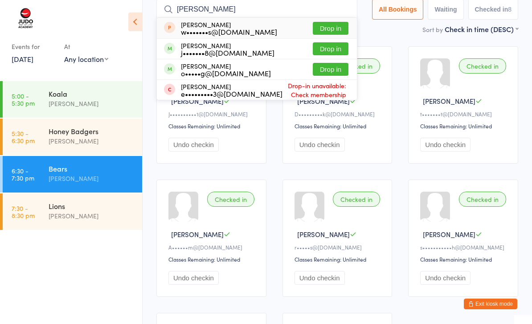
type input "Etha"
click at [328, 52] on button "Drop in" at bounding box center [331, 48] width 36 height 13
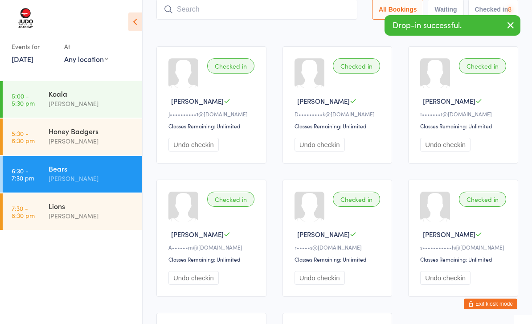
click at [305, 11] on input "search" at bounding box center [256, 9] width 201 height 20
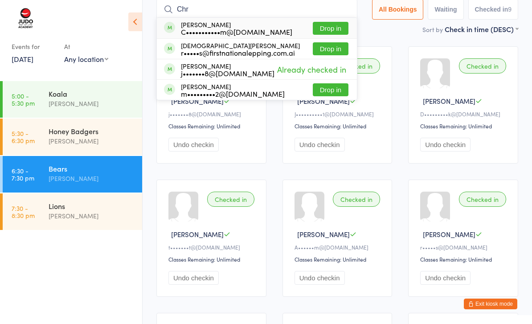
type input "Chr"
click at [331, 50] on button "Drop in" at bounding box center [331, 48] width 36 height 13
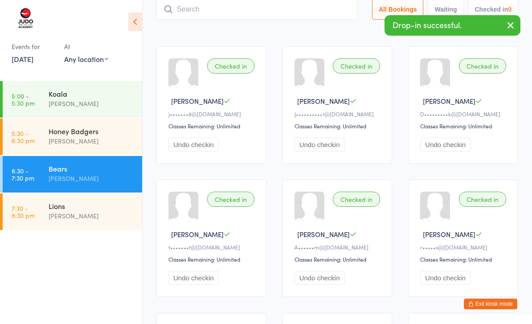
click at [283, 14] on input "search" at bounding box center [256, 9] width 201 height 20
click at [136, 8] on div "Events for 11 Aug, 2025 11 Aug, 2025 August 2025 Sun Mon Tue Wed Thu Fri Sat 31…" at bounding box center [71, 37] width 142 height 74
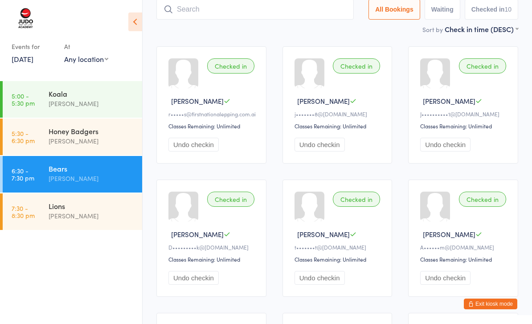
click at [495, 294] on div "Checked in Sebastian G A••••••m@gmail.com Classes Remaining: Unlimited Undo che…" at bounding box center [463, 237] width 110 height 117
click at [499, 302] on button "Exit kiosk mode" at bounding box center [489, 303] width 53 height 11
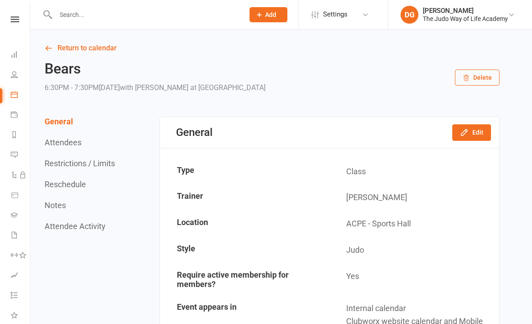
click at [354, 18] on link "Settings" at bounding box center [342, 14] width 62 height 20
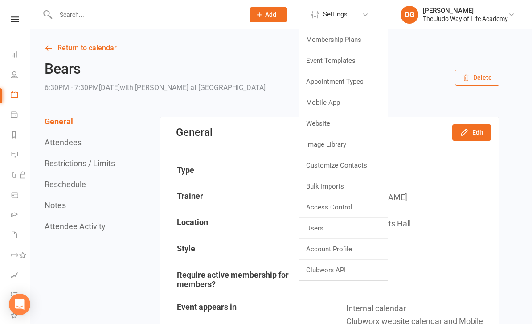
click at [354, 43] on link "Membership Plans" at bounding box center [343, 39] width 89 height 20
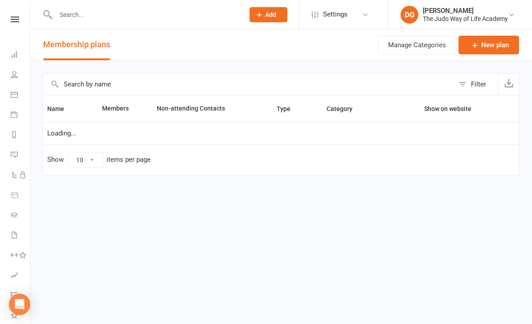
select select "50"
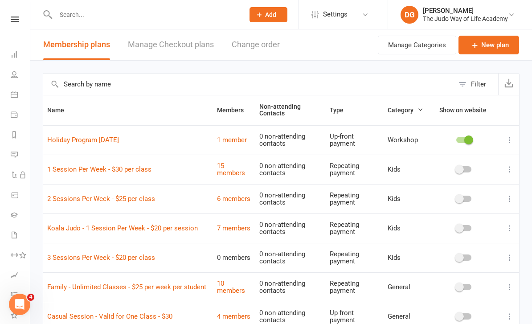
click at [176, 48] on link "Manage Checkout plans" at bounding box center [171, 44] width 86 height 31
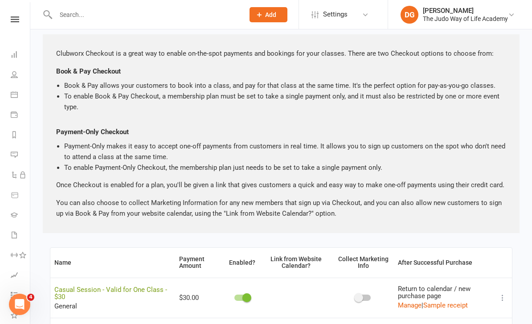
scroll to position [202, 0]
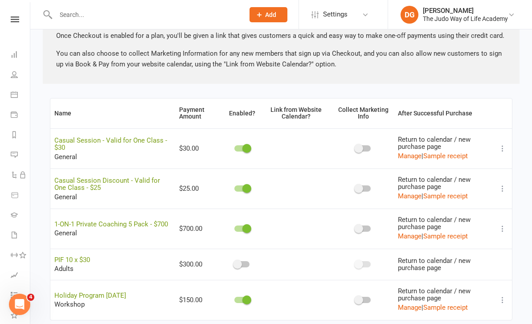
click at [112, 296] on link "Holiday Program [DATE]" at bounding box center [90, 295] width 72 height 8
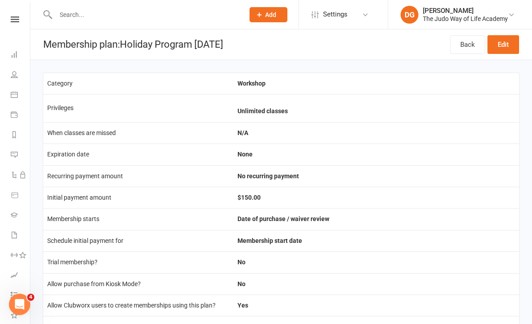
click at [470, 43] on link "Back" at bounding box center [467, 44] width 35 height 19
select select "50"
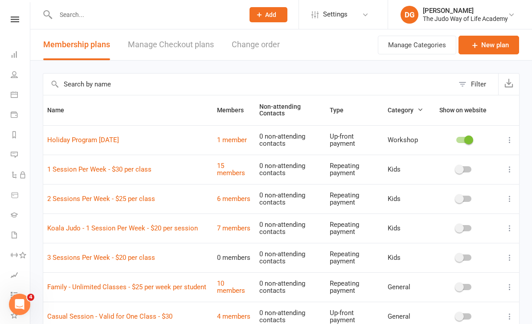
click at [176, 49] on link "Manage Checkout plans" at bounding box center [171, 44] width 86 height 31
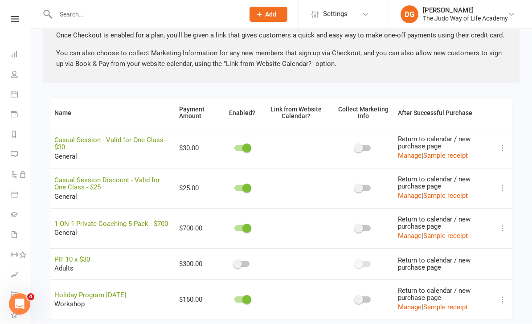
scroll to position [202, 0]
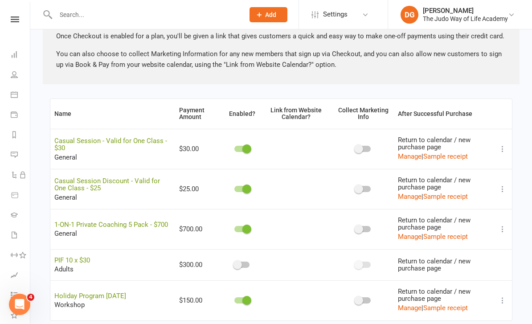
click at [105, 297] on link "Holiday Program [DATE]" at bounding box center [90, 296] width 72 height 8
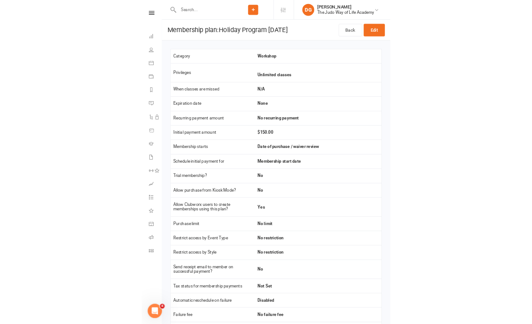
scroll to position [0, 0]
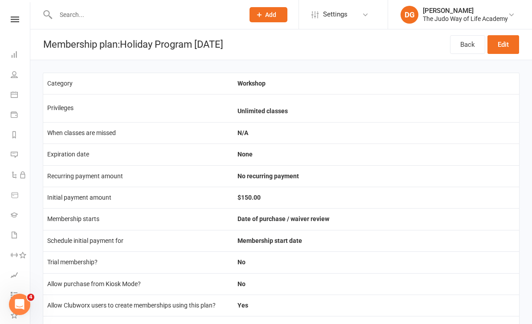
click at [505, 43] on link "Edit" at bounding box center [503, 44] width 32 height 19
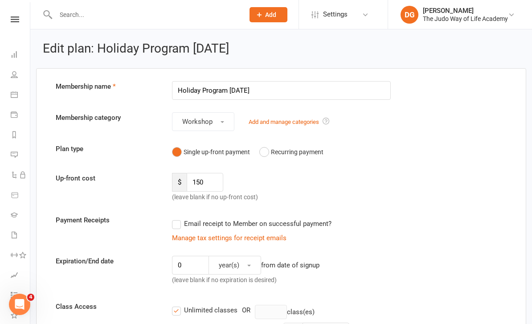
click at [296, 93] on input "Holiday Program [DATE]" at bounding box center [281, 90] width 219 height 19
type input "[DATE]"
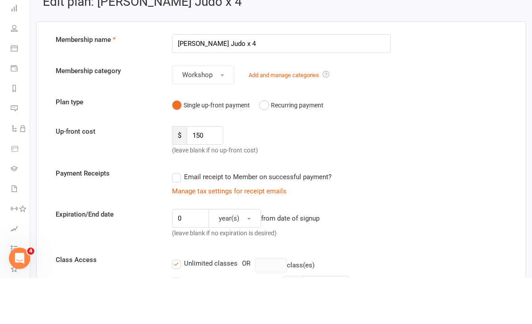
type input "[PERSON_NAME] Judo x 4"
click at [229, 112] on button "Workshop" at bounding box center [203, 121] width 62 height 19
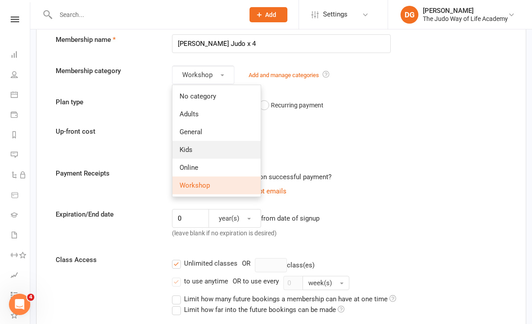
click at [222, 148] on link "Kids" at bounding box center [216, 150] width 88 height 18
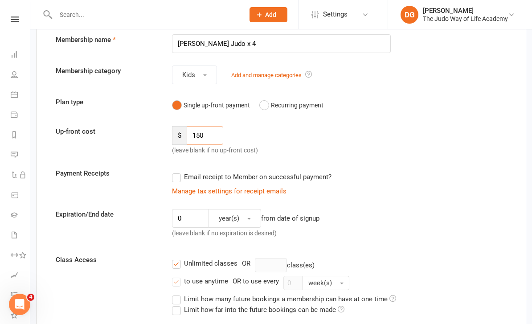
click at [214, 136] on input "150" at bounding box center [205, 135] width 37 height 19
type input "1"
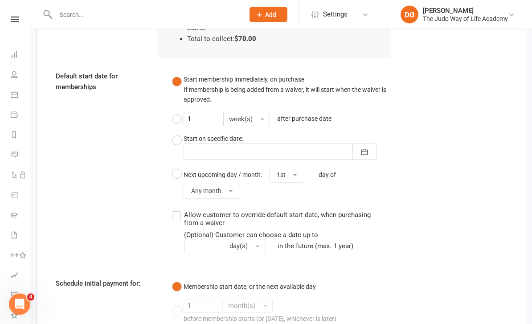
scroll to position [714, 0]
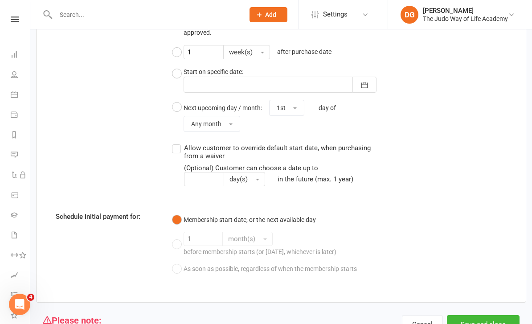
type input "70"
click at [500, 315] on button "Save and close" at bounding box center [482, 324] width 73 height 19
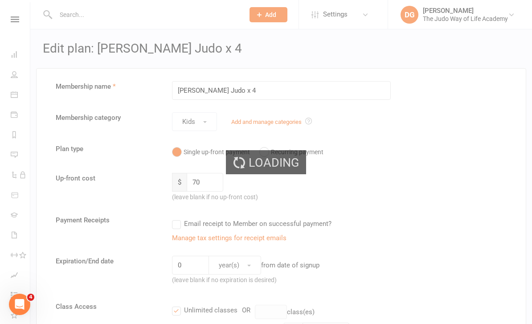
select select "50"
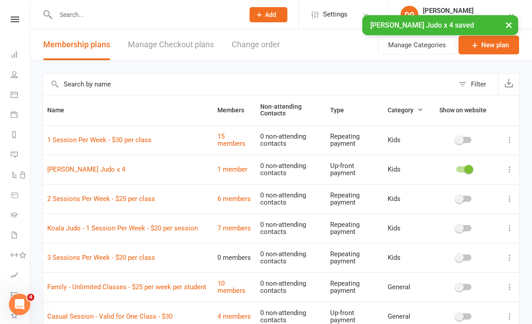
click at [190, 51] on link "Manage Checkout plans" at bounding box center [171, 44] width 86 height 31
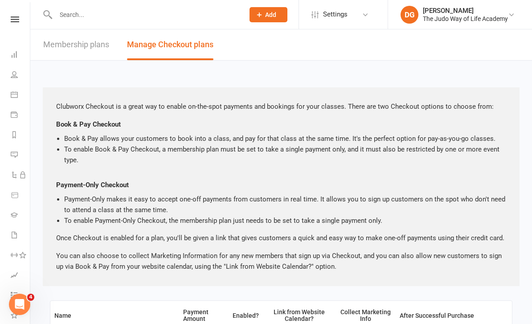
scroll to position [202, 0]
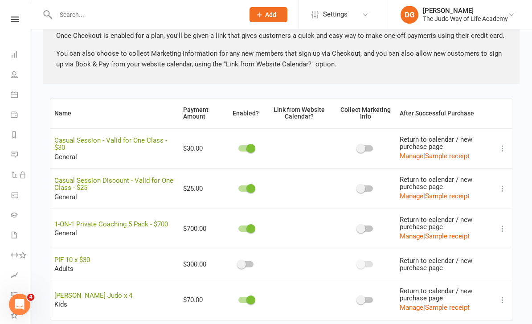
click at [85, 296] on link "[PERSON_NAME] Judo x 4" at bounding box center [93, 295] width 78 height 8
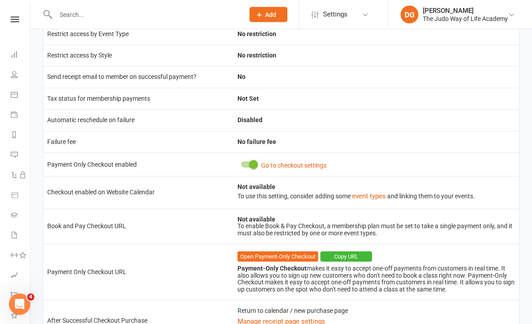
scroll to position [331, 0]
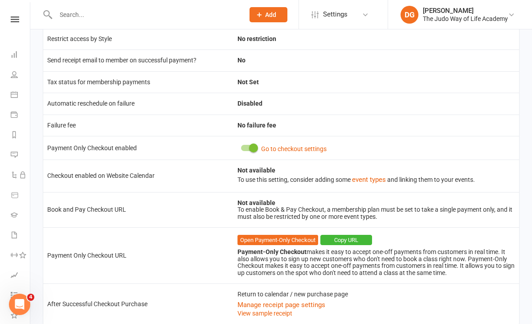
click at [353, 237] on button "Copy URL" at bounding box center [346, 240] width 52 height 11
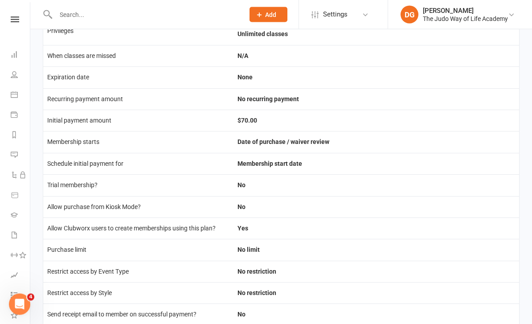
scroll to position [0, 0]
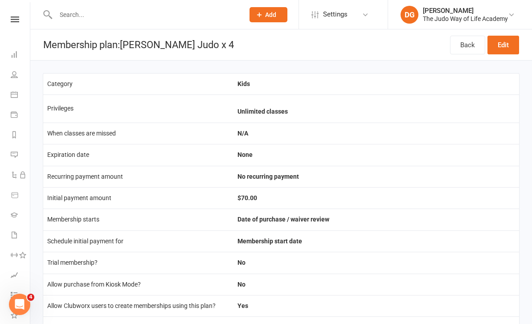
click at [108, 20] on input "text" at bounding box center [145, 14] width 185 height 12
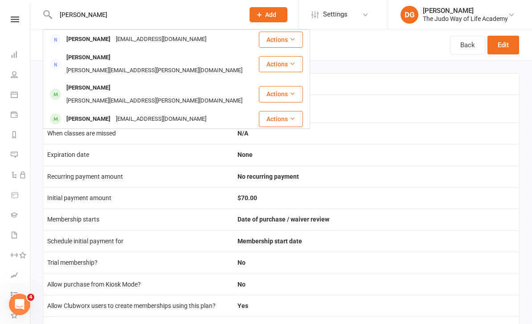
type input "[PERSON_NAME]"
click at [292, 41] on icon at bounding box center [292, 39] width 6 height 6
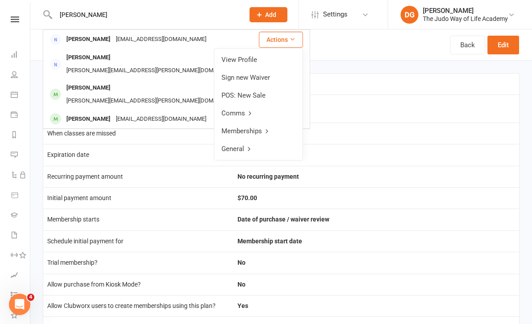
click at [268, 63] on link "View Profile" at bounding box center [258, 60] width 88 height 18
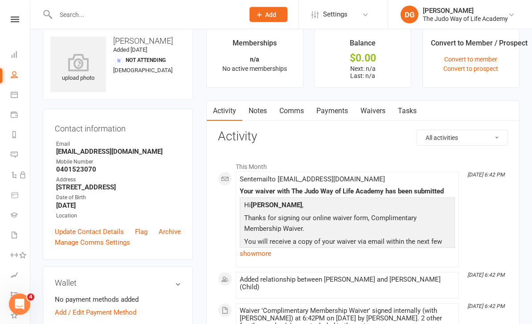
scroll to position [24, 0]
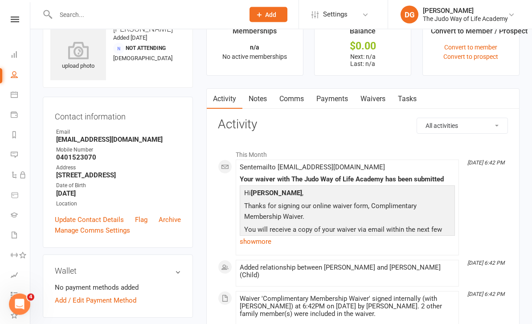
click at [170, 225] on link "Archive" at bounding box center [169, 220] width 22 height 11
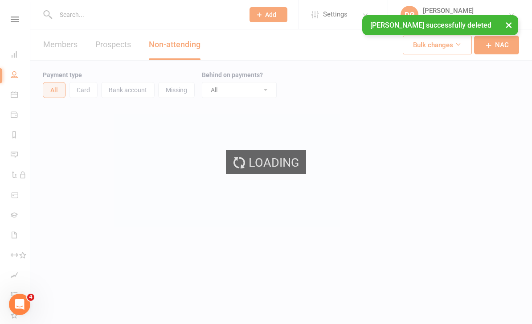
select select "50"
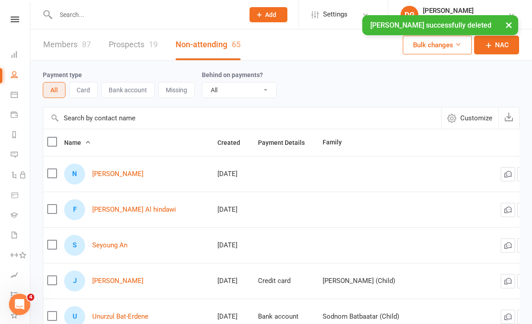
click at [131, 17] on input "text" at bounding box center [145, 14] width 185 height 12
click at [109, 12] on input "text" at bounding box center [145, 14] width 185 height 12
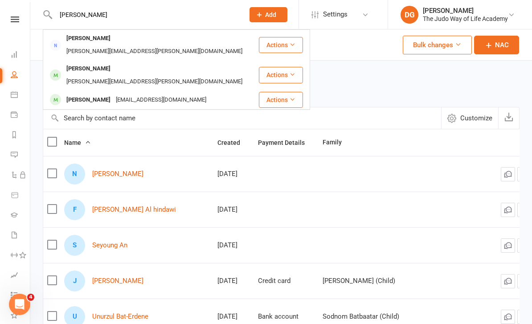
type input "[PERSON_NAME]"
click at [113, 90] on div "[PERSON_NAME] [EMAIL_ADDRESS][DOMAIN_NAME]" at bounding box center [151, 99] width 214 height 18
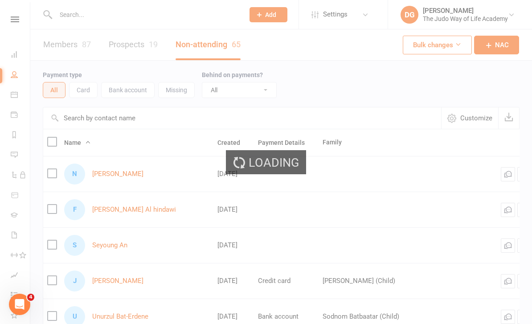
click at [99, 19] on input "text" at bounding box center [145, 14] width 185 height 12
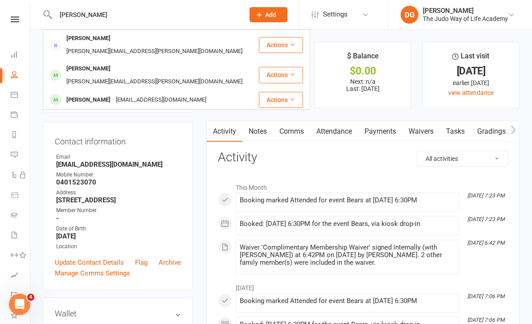
type input "[PERSON_NAME]"
click at [131, 75] on div "[PERSON_NAME][EMAIL_ADDRESS][PERSON_NAME][DOMAIN_NAME]" at bounding box center [154, 81] width 181 height 13
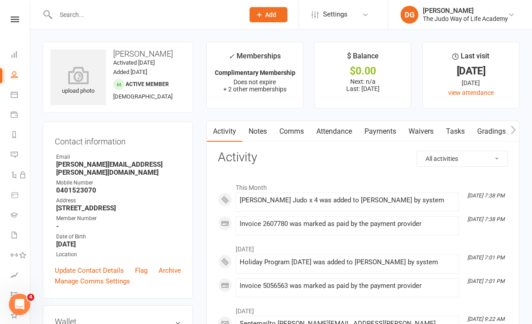
click at [118, 16] on input "text" at bounding box center [145, 14] width 185 height 12
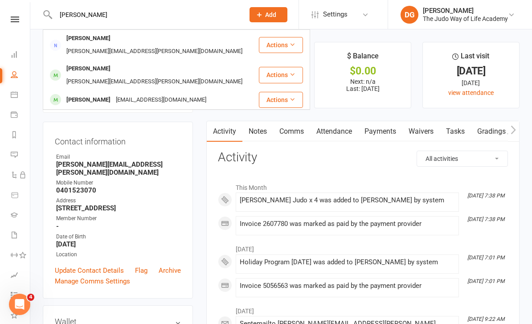
type input "[PERSON_NAME]"
click at [294, 41] on icon at bounding box center [292, 44] width 6 height 6
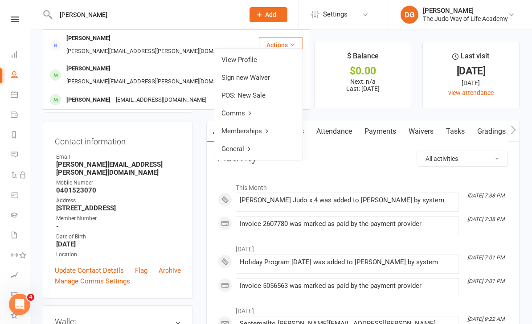
click at [268, 152] on link "General" at bounding box center [258, 149] width 88 height 18
click at [250, 61] on link "Back" at bounding box center [258, 60] width 88 height 18
click at [250, 63] on link "View Profile" at bounding box center [258, 60] width 88 height 18
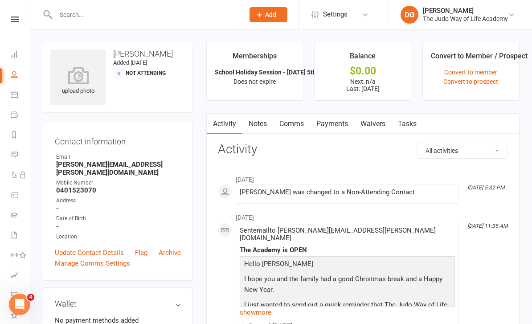
click at [479, 70] on link "Convert to member" at bounding box center [470, 72] width 53 height 7
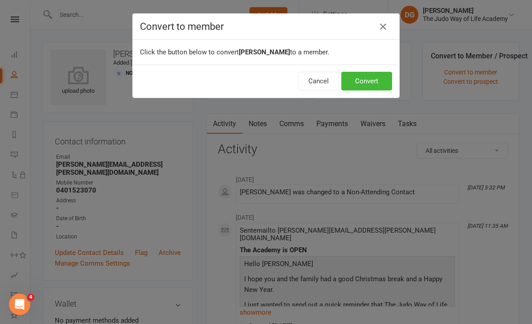
click at [371, 81] on button "Convert" at bounding box center [366, 81] width 51 height 19
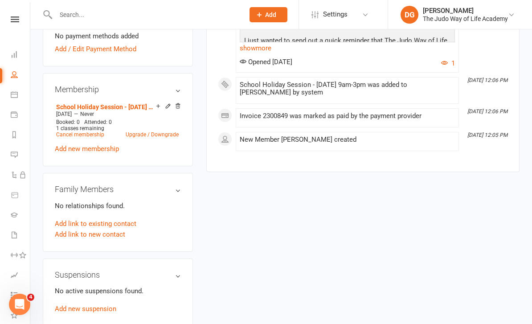
scroll to position [285, 0]
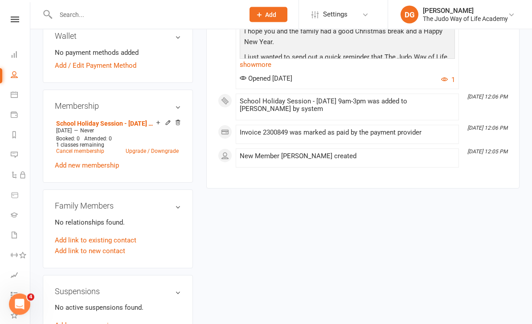
click at [115, 235] on link "Add link to existing contact" at bounding box center [95, 240] width 81 height 11
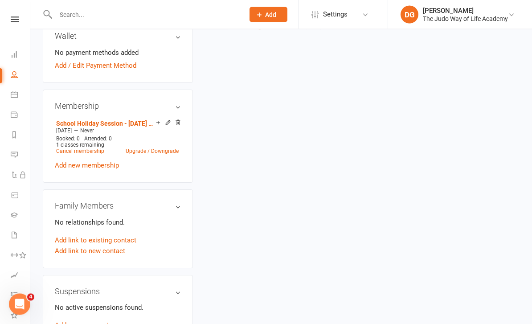
scroll to position [29, 0]
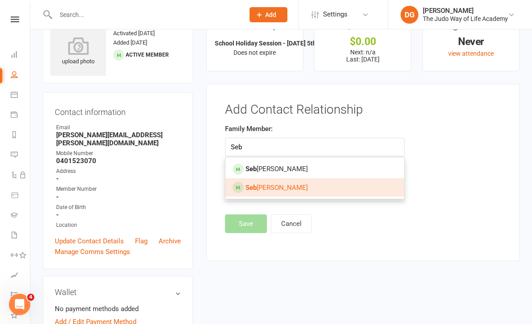
click at [307, 189] on link "Seb astian Bonett" at bounding box center [314, 187] width 179 height 19
type input "Sebastian Bonett"
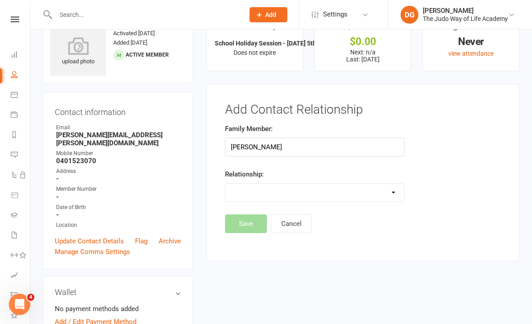
click at [314, 196] on select "Parent / Guardian Child Sibling (parent not in system) Spouse / Partner Cousin …" at bounding box center [314, 192] width 179 height 18
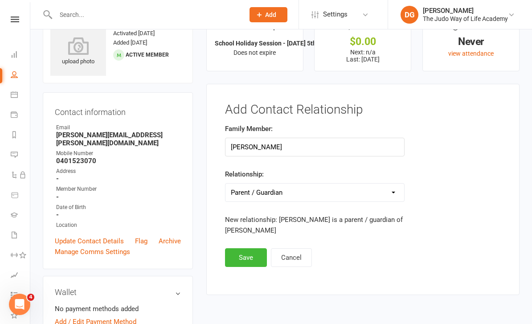
click at [373, 193] on select "Parent / Guardian Child Sibling (parent not in system) Spouse / Partner Cousin …" at bounding box center [314, 192] width 179 height 18
select select "1"
click at [248, 248] on button "Save" at bounding box center [246, 257] width 42 height 19
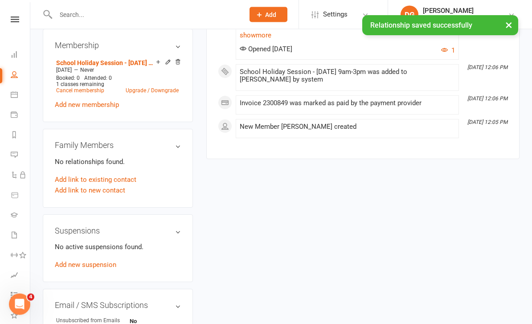
scroll to position [345, 0]
click at [128, 175] on link "Add link to existing contact" at bounding box center [95, 180] width 81 height 11
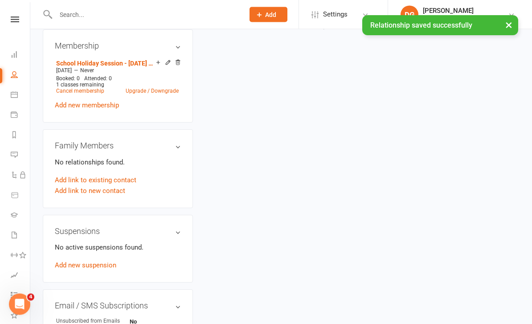
scroll to position [15, 0]
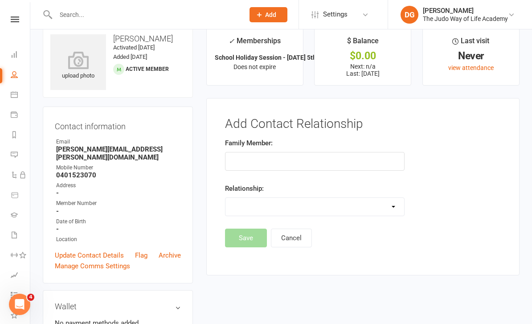
click at [297, 245] on button "Cancel" at bounding box center [291, 237] width 41 height 19
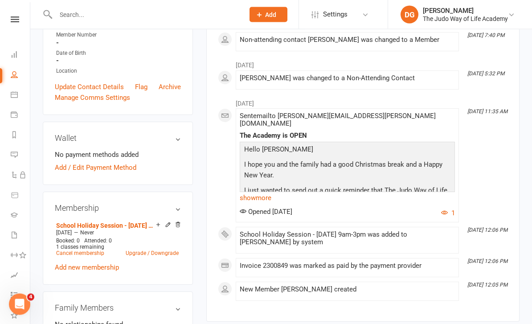
scroll to position [0, 0]
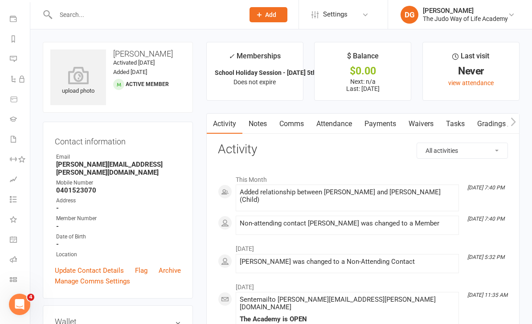
scroll to position [96, 1]
click at [15, 283] on link "Class check-in" at bounding box center [20, 280] width 20 height 20
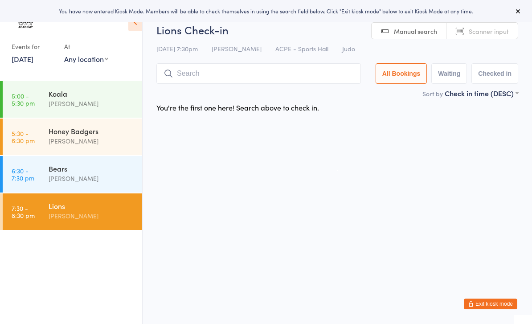
click at [110, 178] on div "[PERSON_NAME]" at bounding box center [92, 178] width 86 height 10
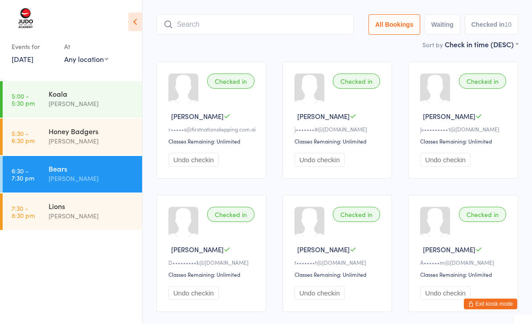
scroll to position [33, 0]
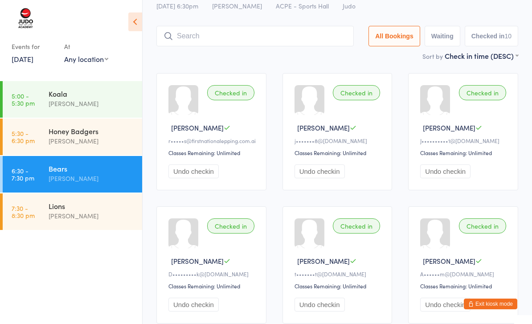
click at [316, 32] on input "search" at bounding box center [254, 36] width 197 height 20
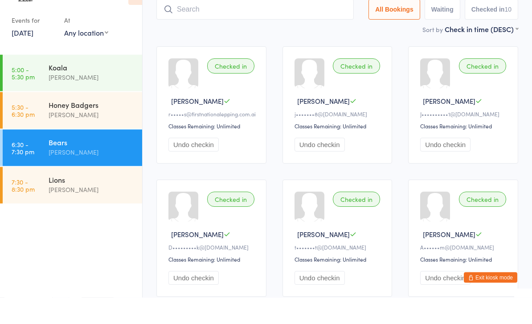
click at [272, 26] on input "search" at bounding box center [254, 36] width 197 height 20
click at [276, 26] on input "search" at bounding box center [254, 36] width 197 height 20
click at [248, 26] on input "search" at bounding box center [254, 36] width 197 height 20
click at [206, 26] on input "search" at bounding box center [254, 36] width 197 height 20
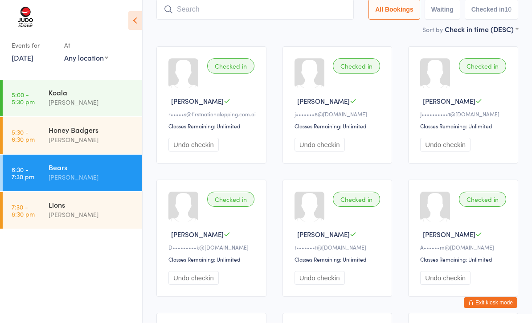
click at [293, 16] on input "search" at bounding box center [254, 10] width 197 height 20
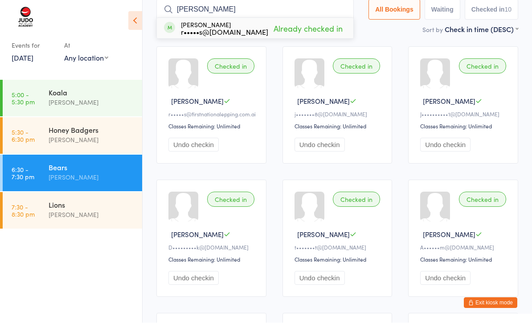
click at [316, 4] on input "[PERSON_NAME]" at bounding box center [254, 10] width 197 height 20
click at [293, 8] on input "[PERSON_NAME]" at bounding box center [254, 10] width 197 height 20
type input "E"
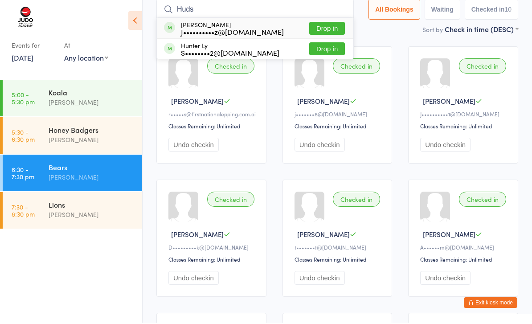
type input "Huds"
click at [329, 28] on button "Drop in" at bounding box center [327, 29] width 36 height 13
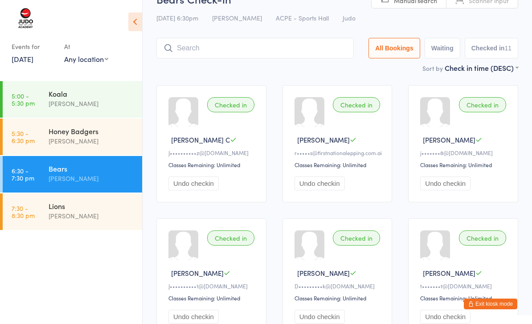
scroll to position [0, 0]
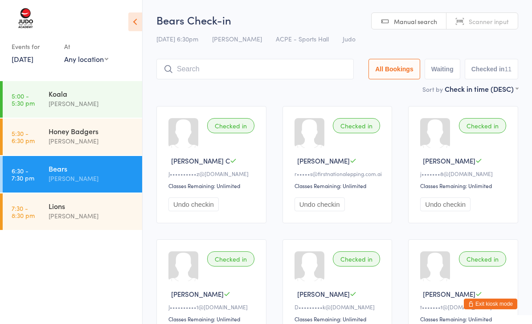
click at [310, 72] on input "search" at bounding box center [254, 69] width 197 height 20
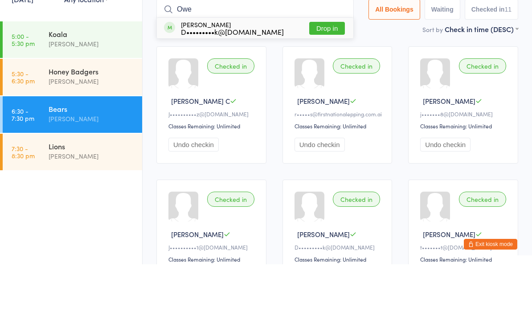
type input "Owe"
click at [331, 81] on button "Drop in" at bounding box center [327, 87] width 36 height 13
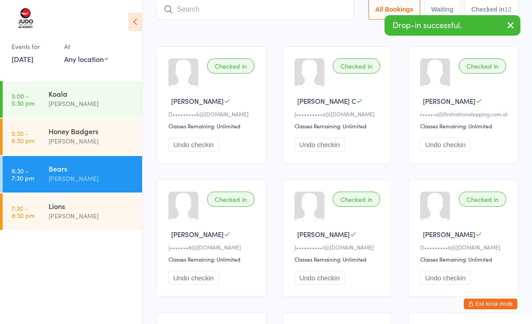
click at [273, 4] on input "search" at bounding box center [254, 9] width 197 height 20
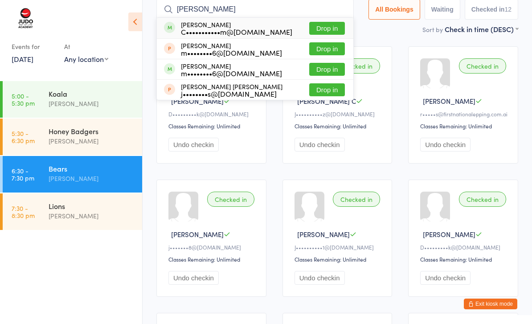
type input "[PERSON_NAME]"
click at [328, 29] on button "Drop in" at bounding box center [327, 28] width 36 height 13
